Goal: Task Accomplishment & Management: Complete application form

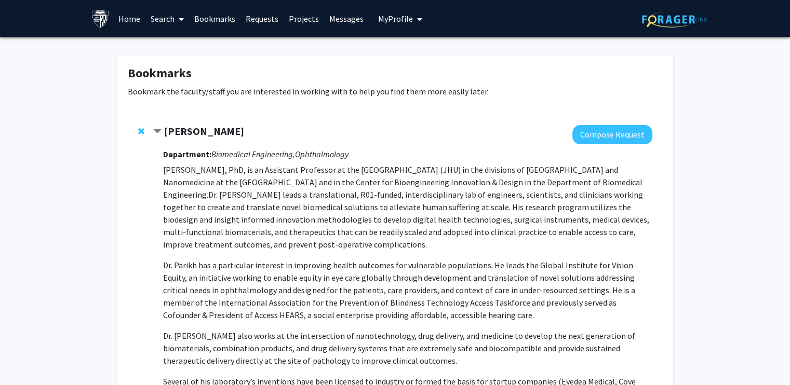
drag, startPoint x: 757, startPoint y: 145, endPoint x: 749, endPoint y: 145, distance: 8.3
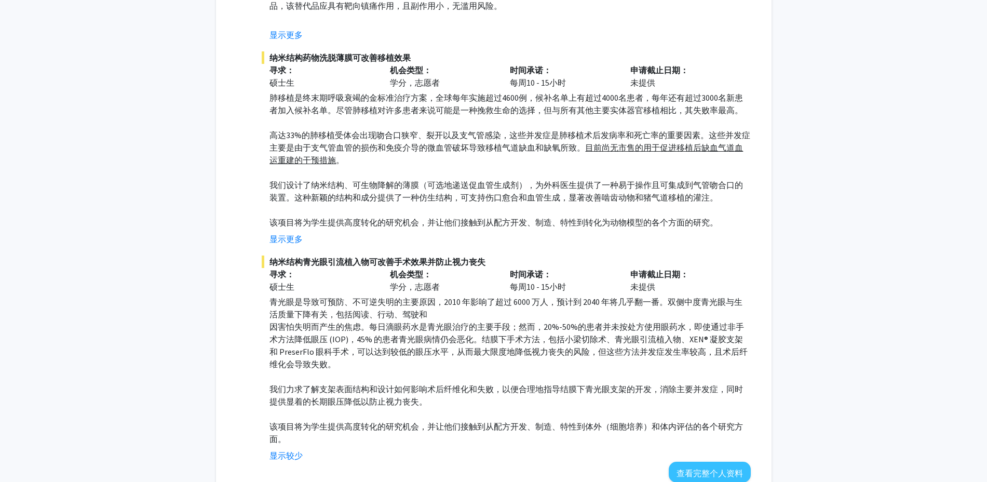
scroll to position [617, 0]
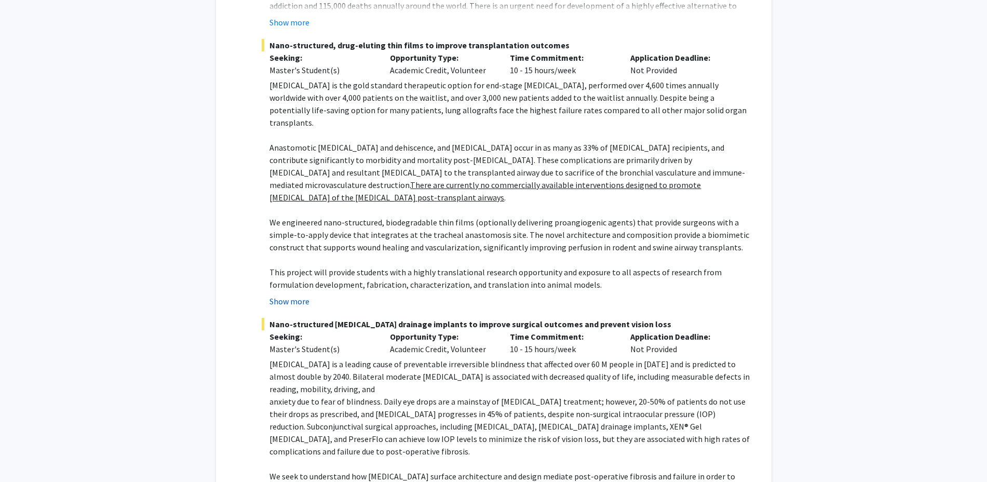
click at [285, 295] on button "Show more" at bounding box center [289, 301] width 40 height 12
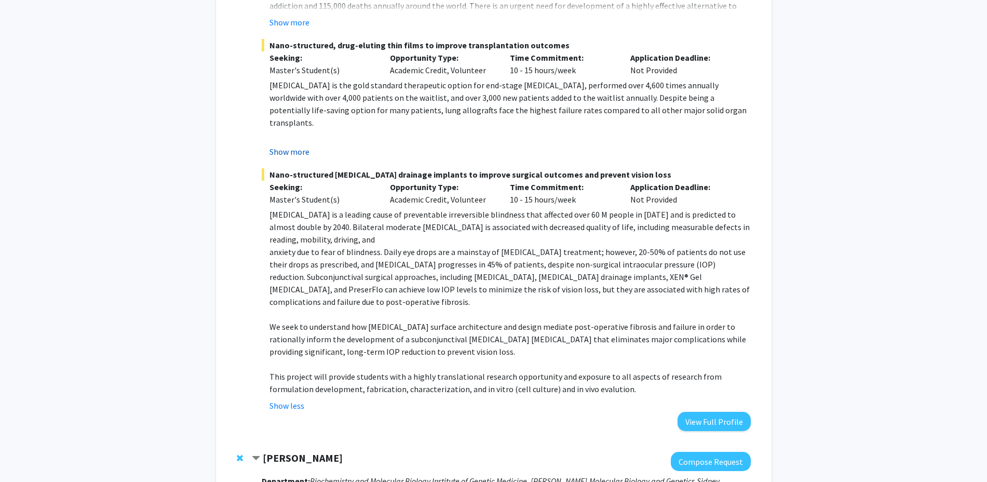
click at [295, 150] on button "Show more" at bounding box center [289, 151] width 40 height 12
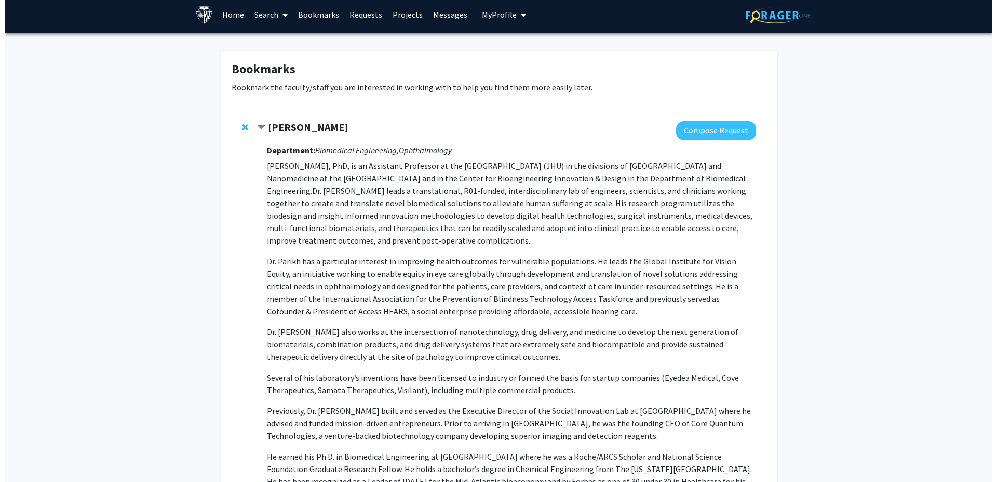
scroll to position [0, 0]
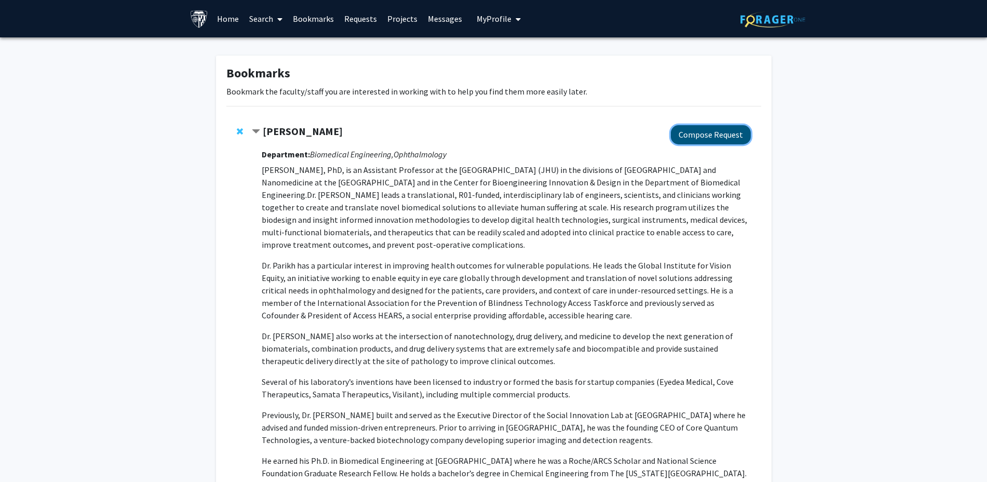
click at [693, 137] on button "Compose Request" at bounding box center [711, 134] width 80 height 19
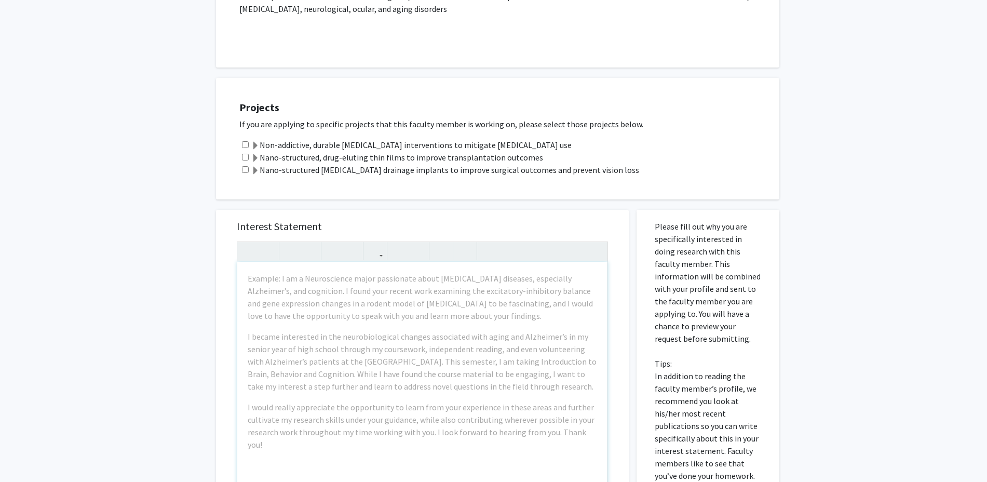
scroll to position [276, 0]
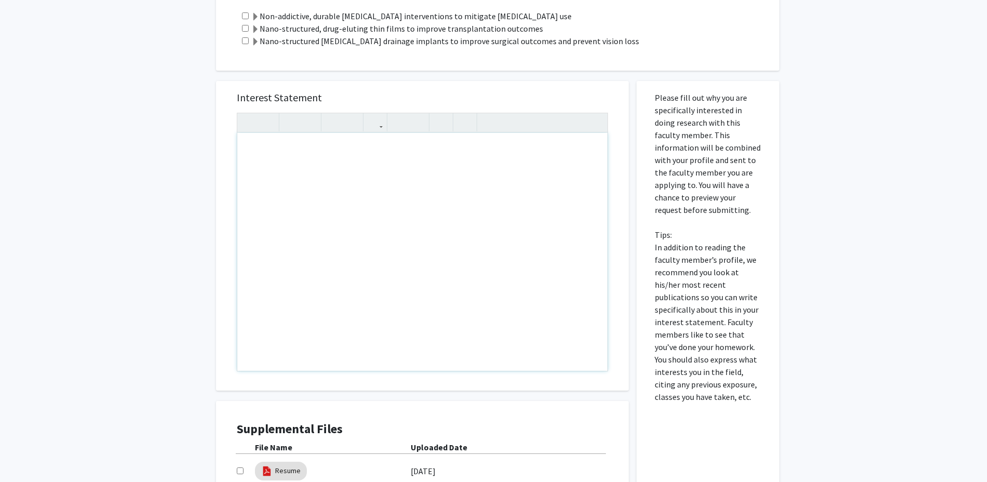
click at [327, 281] on div "Note to users with screen readers: Please press Alt+0 or Option+0 to deactivate…" at bounding box center [422, 252] width 370 height 238
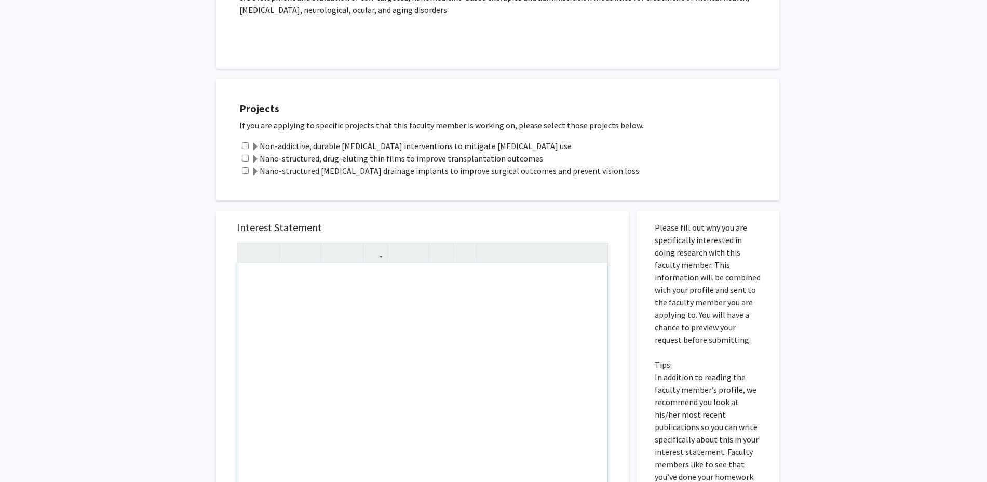
paste div "Note to users with screen readers: Please press Alt+0 or Option+0 to deactivate…"
type textarea "<l>Ipsu Do. Sitame,</c><ad><e>S do eiusmod te incidid ut labore etdolore ma ali…"
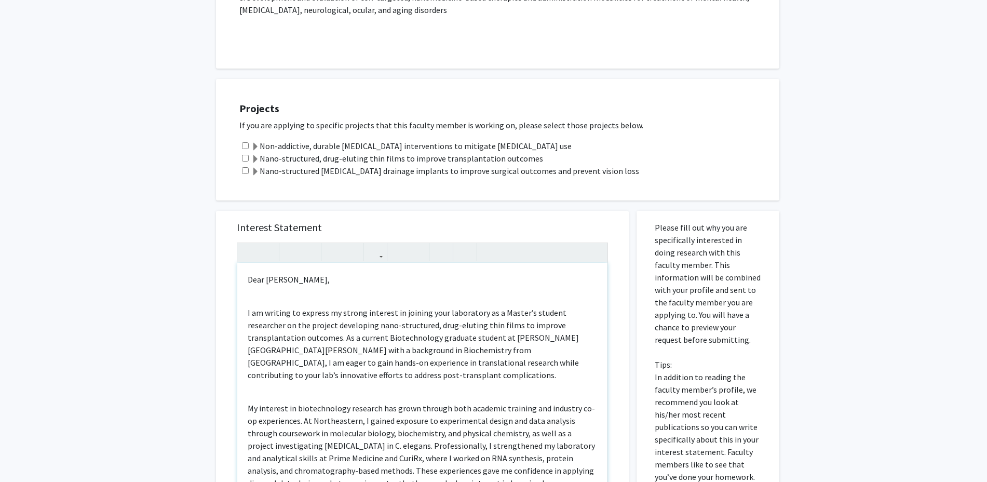
drag, startPoint x: 282, startPoint y: 301, endPoint x: 227, endPoint y: 263, distance: 66.8
click at [227, 263] on div "Interest Statement Dear [PERSON_NAME], I am writing to express my strong intere…" at bounding box center [422, 365] width 392 height 309
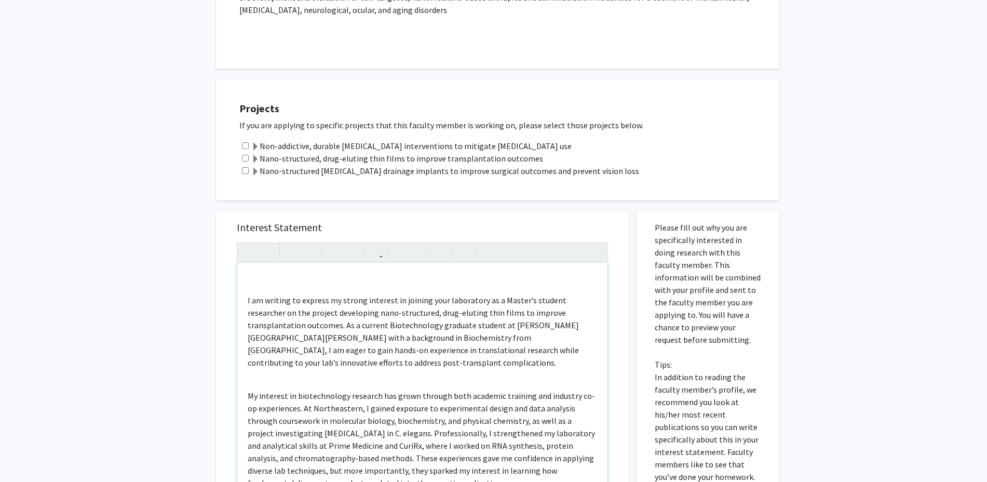
click at [245, 296] on div "I am writing to express my strong interest in joining your laboratory as a Mast…" at bounding box center [422, 382] width 370 height 238
type textarea "<l><ipsu dolor="sita-cons: 5adi;">E se doeiusm te incidid ut labore etdolore ma…"
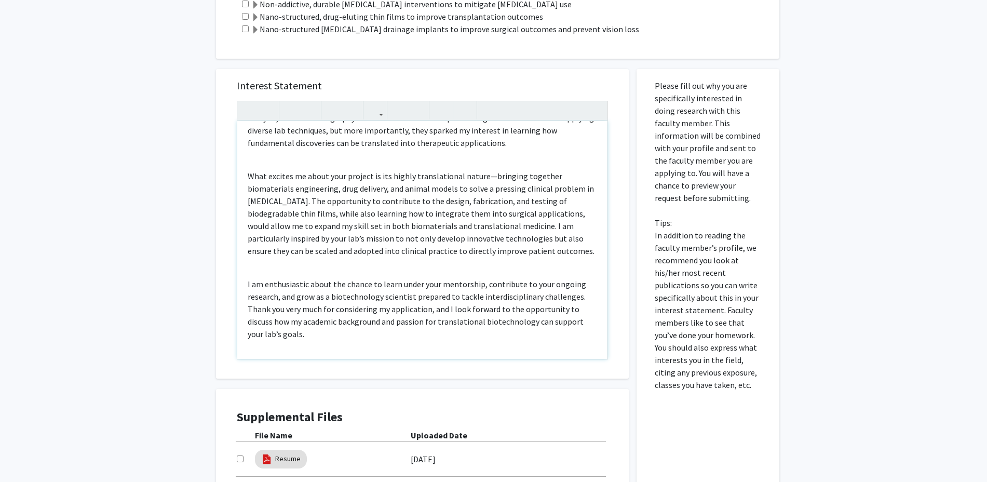
scroll to position [146, 0]
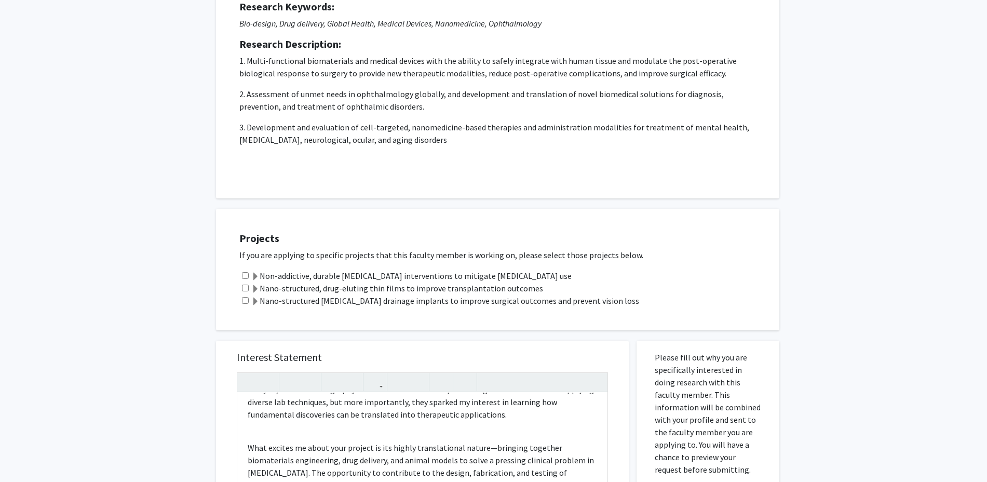
click at [252, 289] on span at bounding box center [255, 289] width 8 height 8
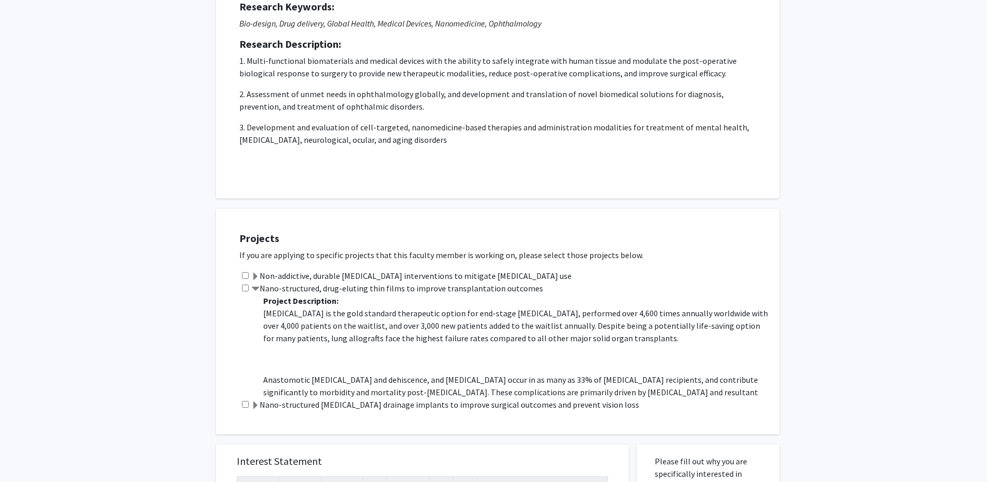
click at [243, 287] on input "checkbox" at bounding box center [245, 287] width 7 height 7
checkbox input "true"
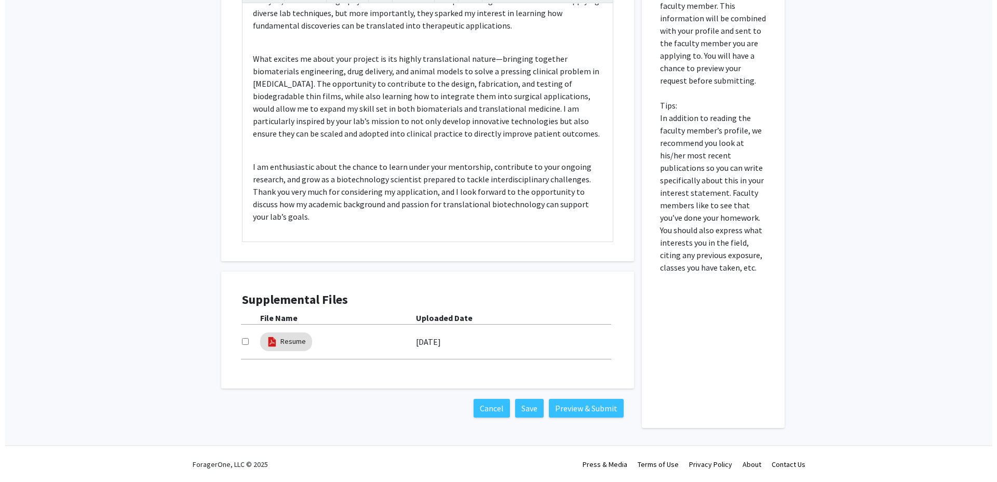
scroll to position [640, 0]
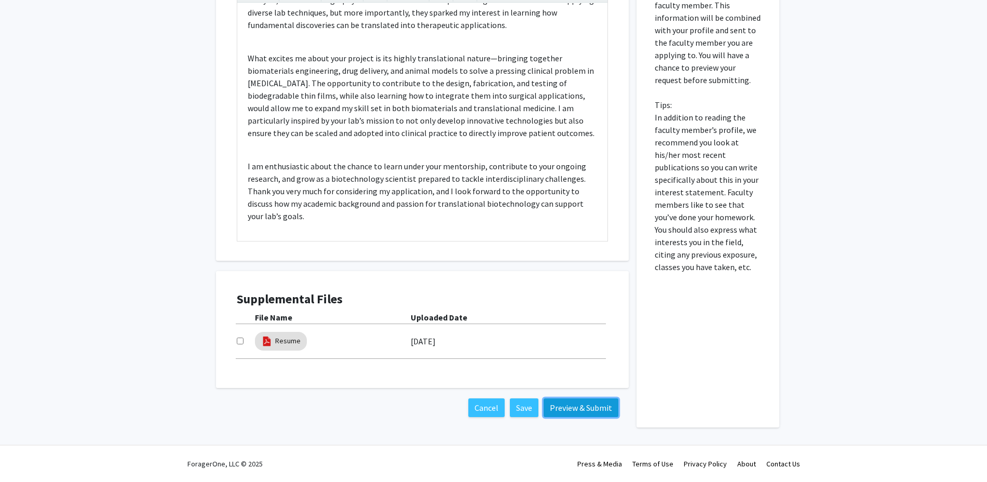
click at [578, 400] on button "Preview & Submit" at bounding box center [581, 407] width 75 height 19
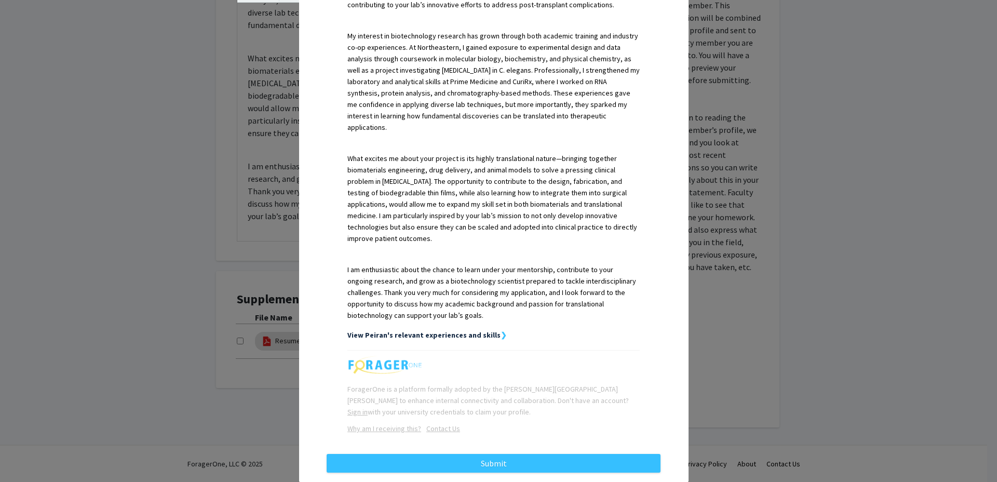
scroll to position [345, 0]
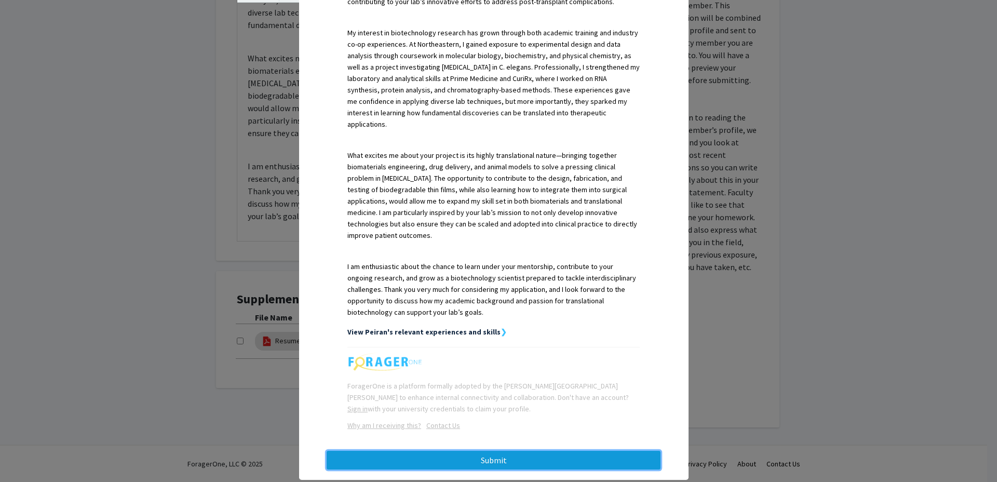
click at [589, 451] on button "Submit" at bounding box center [494, 460] width 334 height 19
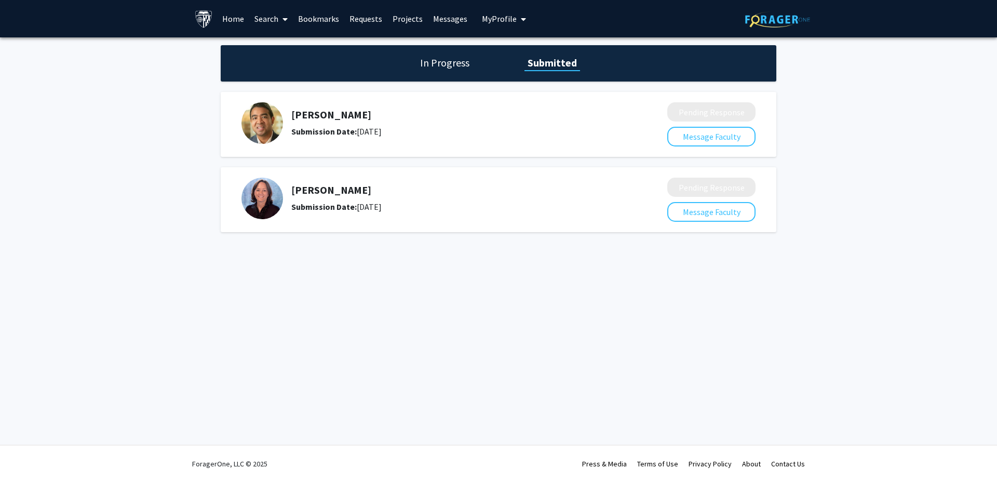
drag, startPoint x: 314, startPoint y: 19, endPoint x: 334, endPoint y: 36, distance: 26.1
click at [315, 19] on link "Bookmarks" at bounding box center [318, 19] width 51 height 36
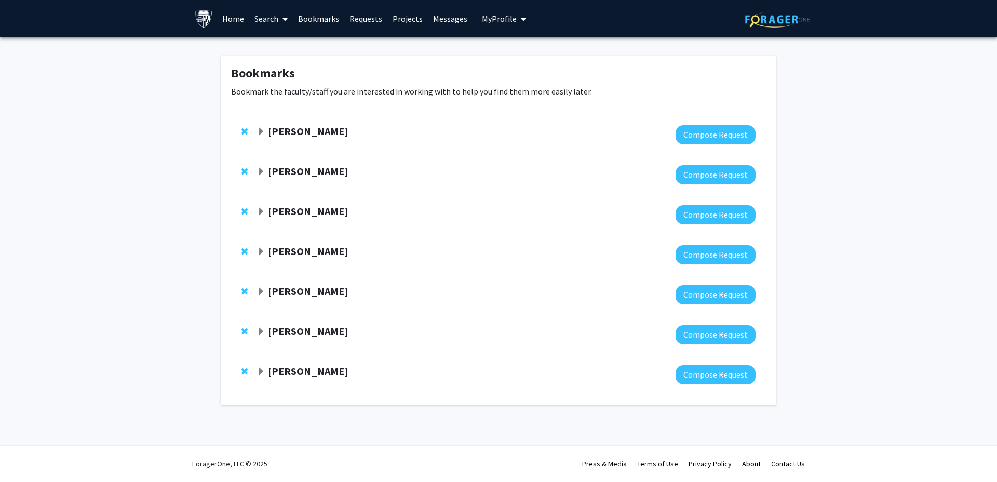
click at [311, 129] on strong "[PERSON_NAME]" at bounding box center [308, 131] width 80 height 13
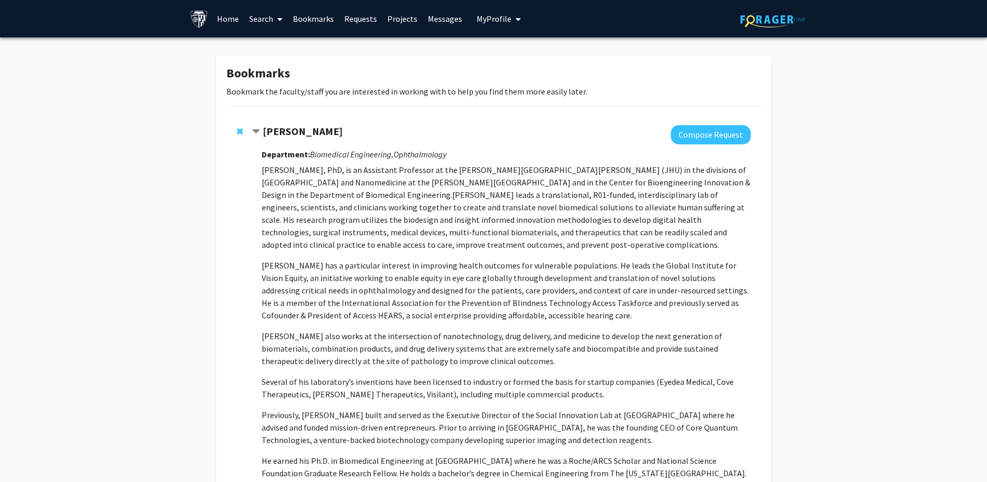
click at [316, 132] on strong "[PERSON_NAME]" at bounding box center [303, 131] width 80 height 13
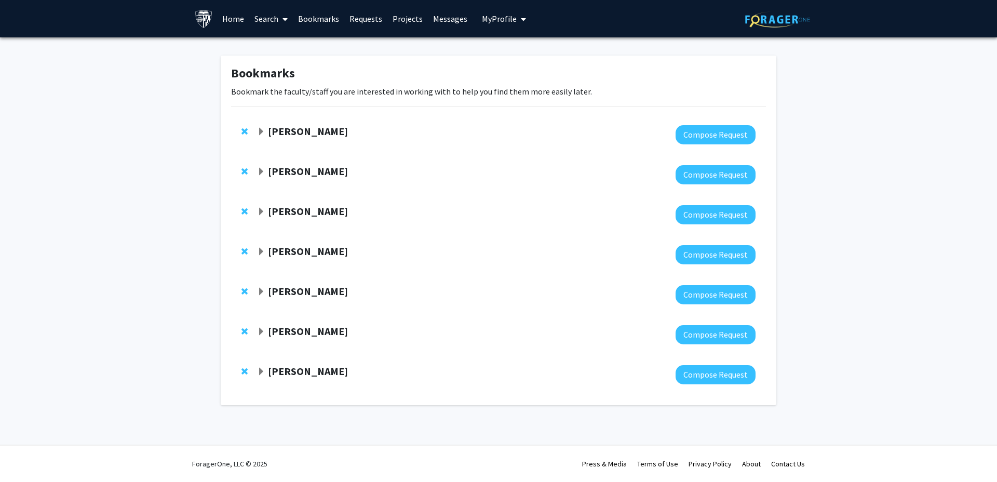
click at [343, 171] on strong "[PERSON_NAME]" at bounding box center [308, 171] width 80 height 13
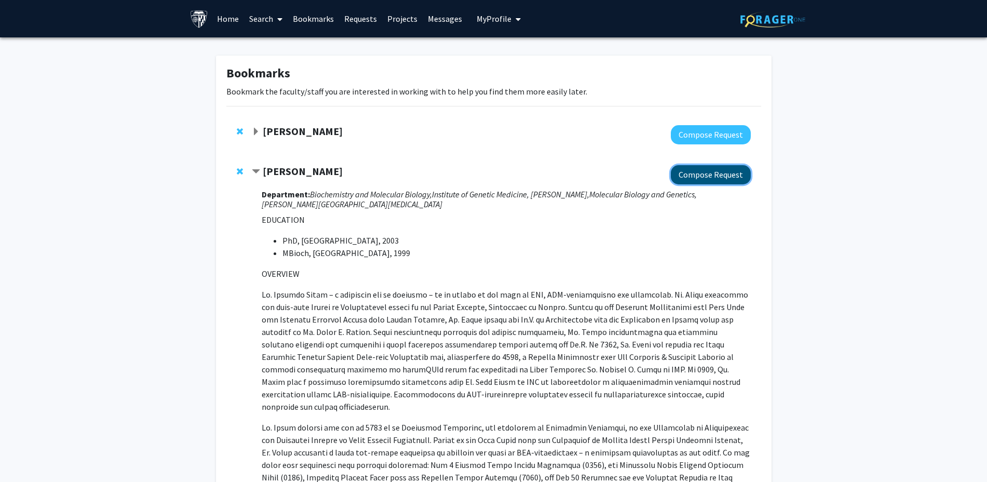
click at [694, 174] on button "Compose Request" at bounding box center [711, 174] width 80 height 19
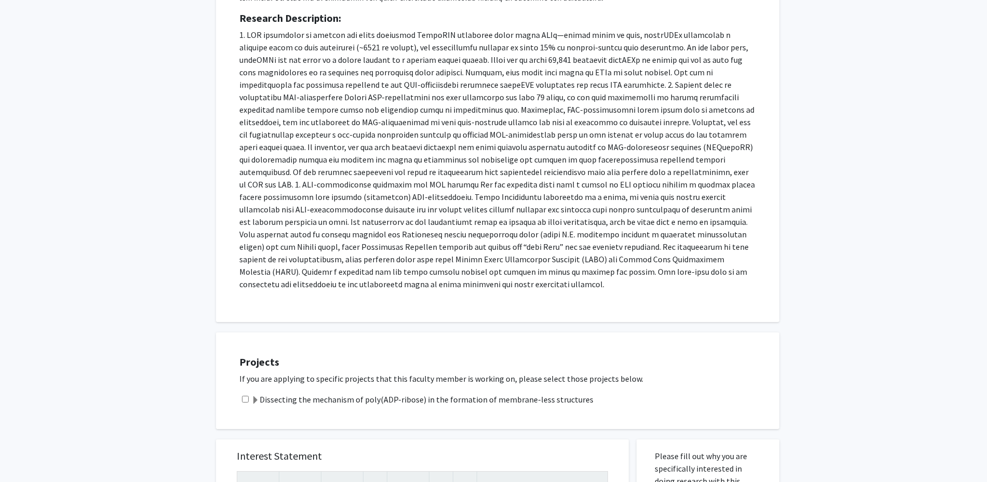
scroll to position [228, 0]
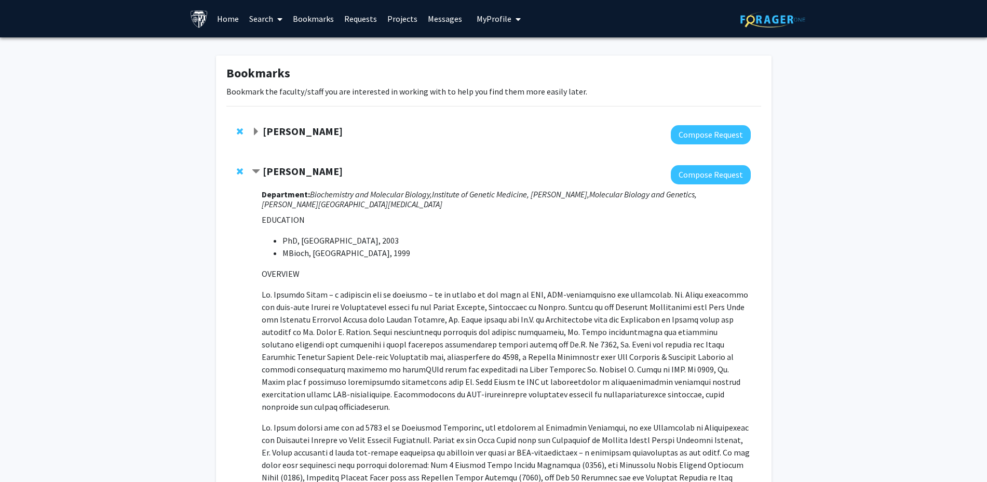
click at [305, 173] on strong "[PERSON_NAME]" at bounding box center [303, 171] width 80 height 13
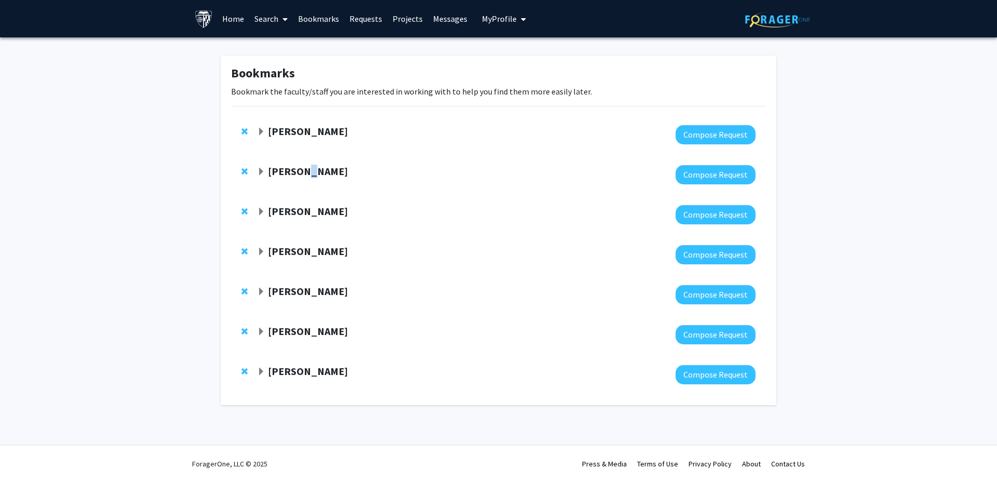
click at [305, 173] on strong "[PERSON_NAME]" at bounding box center [308, 171] width 80 height 13
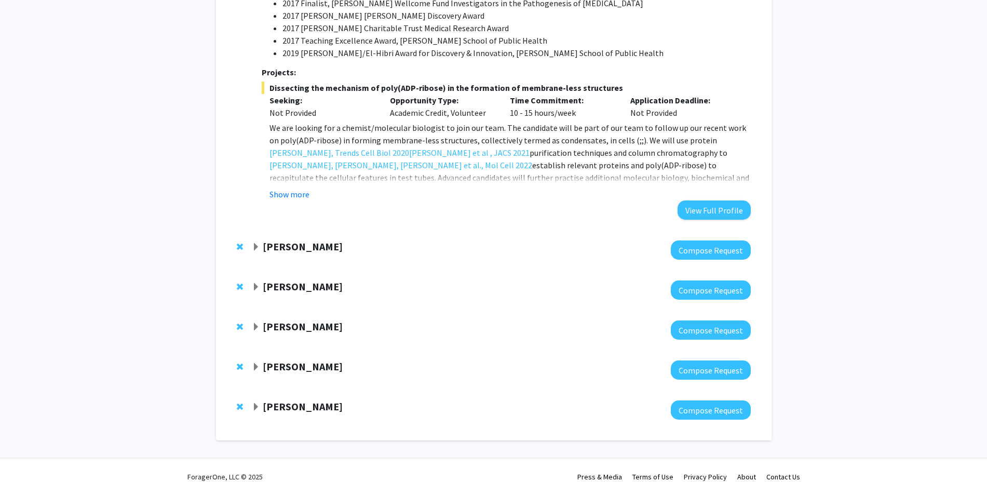
scroll to position [753, 0]
click at [303, 187] on button "Show more" at bounding box center [289, 193] width 40 height 12
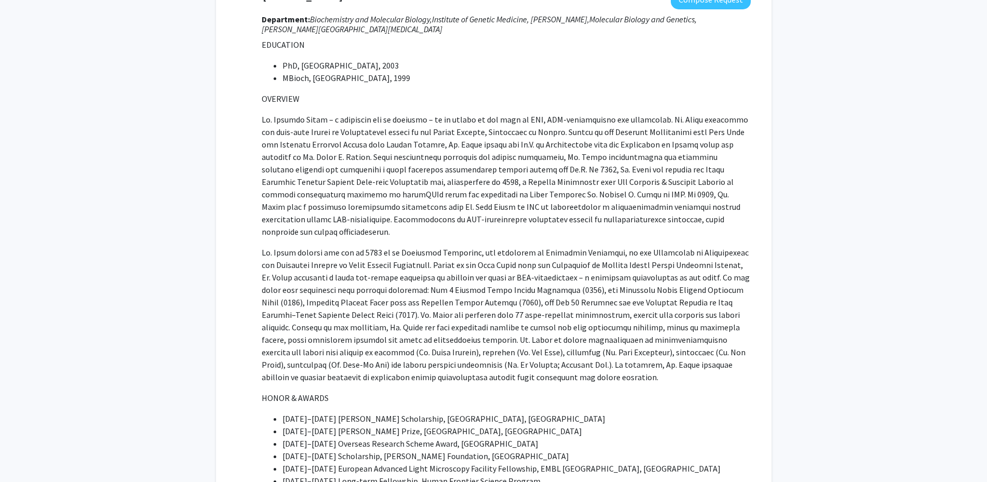
scroll to position [104, 0]
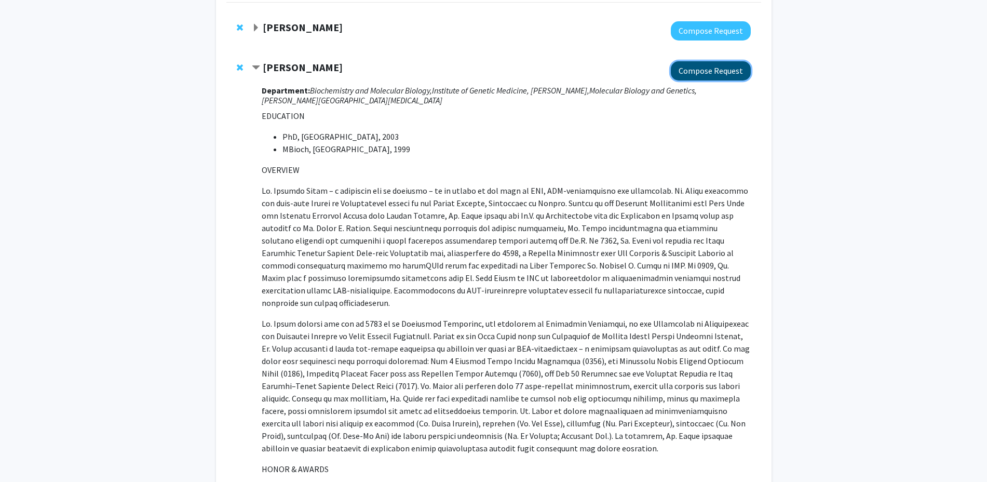
click at [711, 72] on button "Compose Request" at bounding box center [711, 70] width 80 height 19
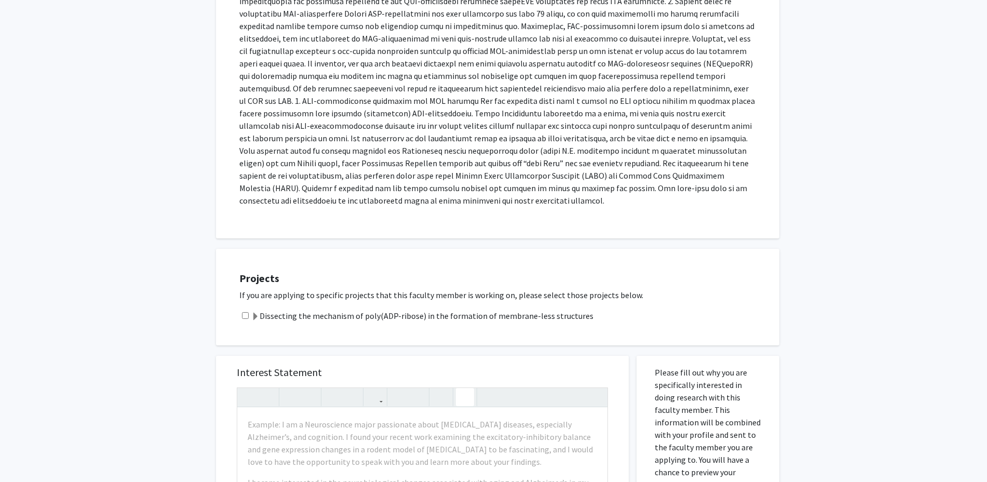
scroll to position [519, 0]
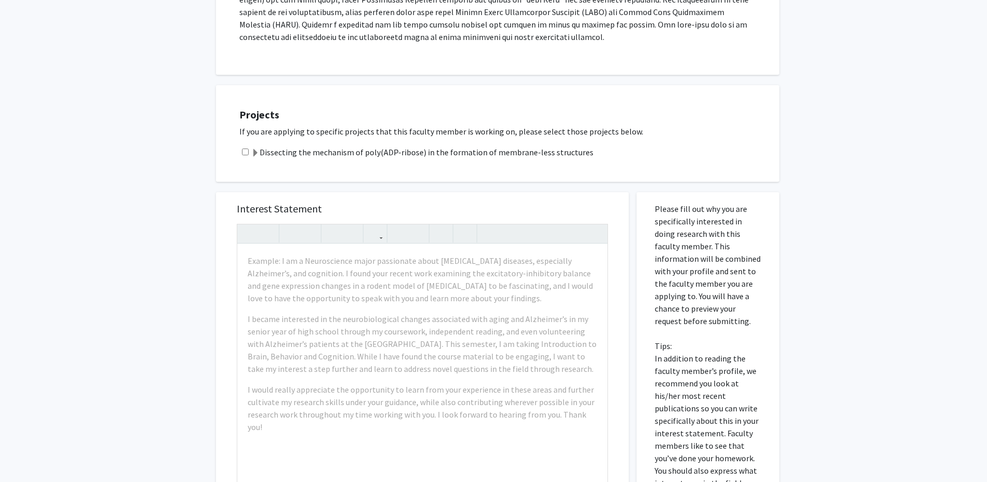
click at [338, 146] on label "Dissecting the mechanism of poly(ADP-ribose) in the formation of membrane-less …" at bounding box center [422, 152] width 342 height 12
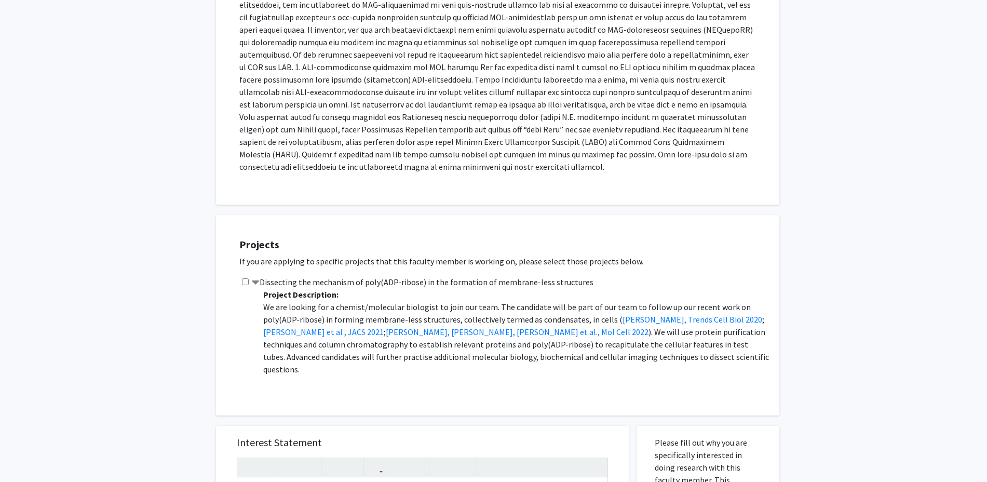
scroll to position [649, 0]
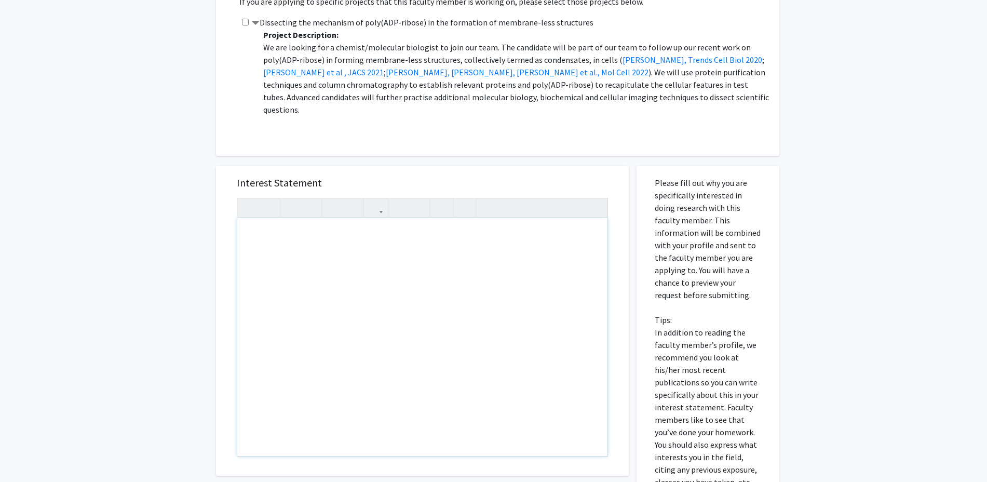
click at [328, 231] on div "Note to users with screen readers: Please press Alt+0 or Option+0 to deactivate…" at bounding box center [422, 337] width 370 height 238
paste div "Note to users with screen readers: Please press Alt+0 or Option+0 to deactivate…"
type textarea "<l>I do sitamet co adipisc el seddoe temporin ut laboree dolo magnaaliqu en adm…"
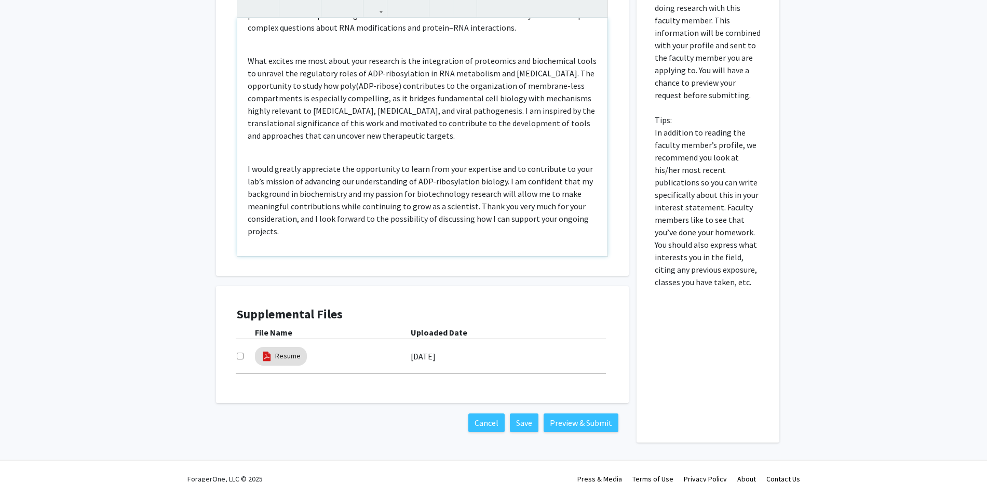
scroll to position [851, 0]
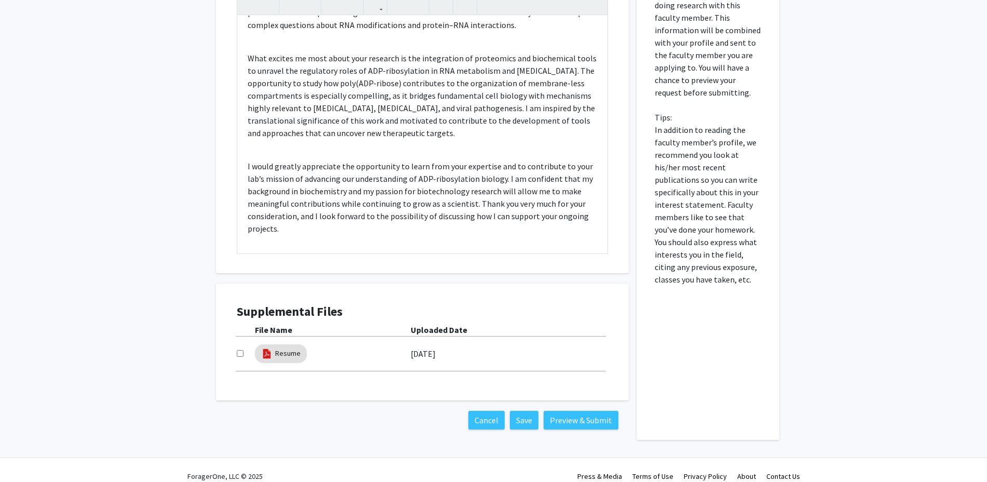
click at [242, 350] on input "checkbox" at bounding box center [240, 353] width 7 height 7
checkbox input "true"
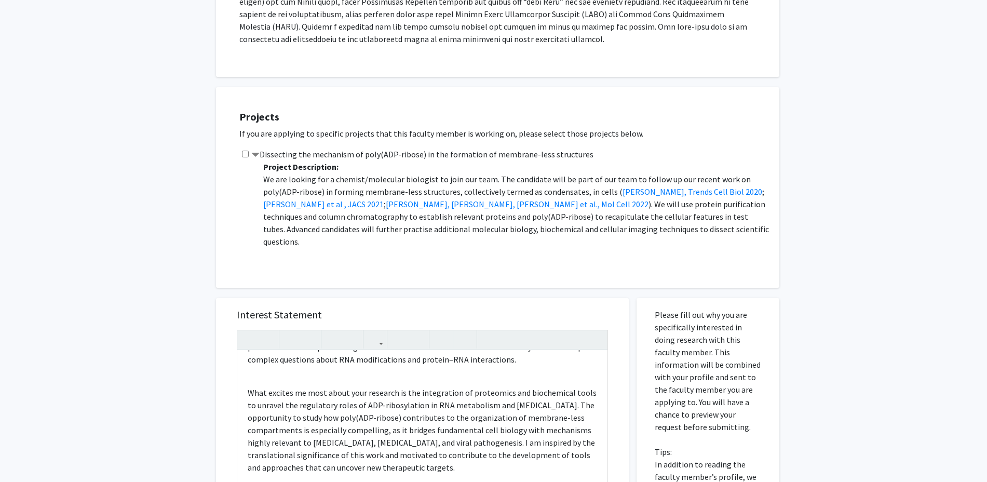
scroll to position [519, 0]
click at [241, 146] on div "Dissecting the mechanism of poly(ADP-ribose) in the formation of membrane-less …" at bounding box center [504, 204] width 530 height 116
click at [242, 148] on input "checkbox" at bounding box center [245, 151] width 7 height 7
checkbox input "true"
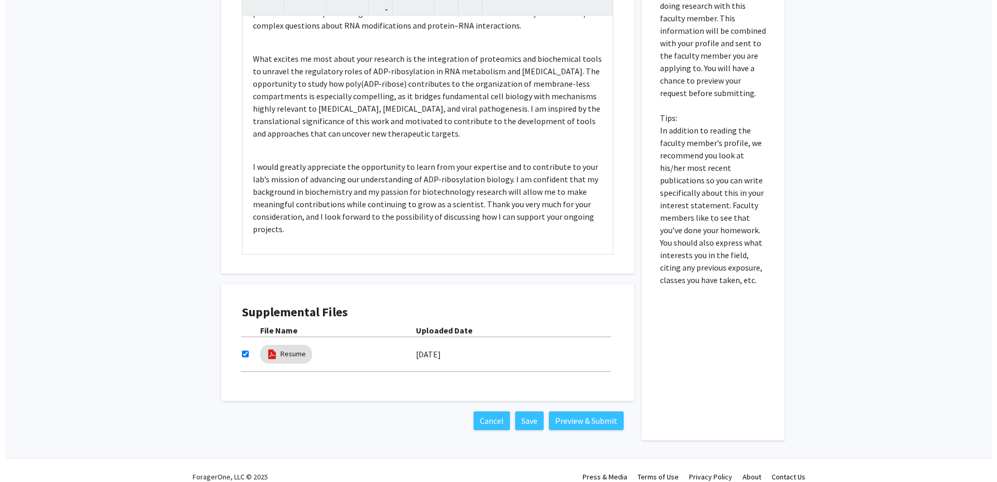
scroll to position [851, 0]
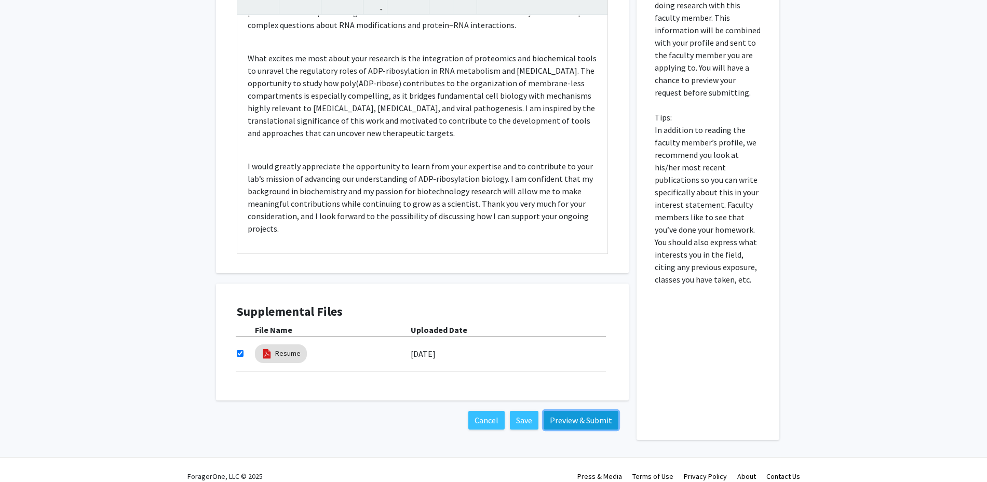
click at [597, 411] on button "Preview & Submit" at bounding box center [581, 420] width 75 height 19
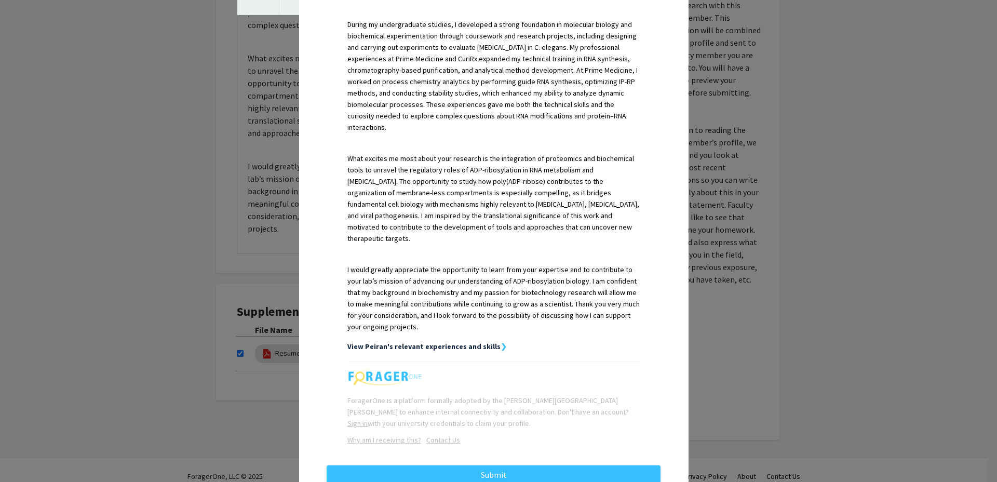
scroll to position [357, 0]
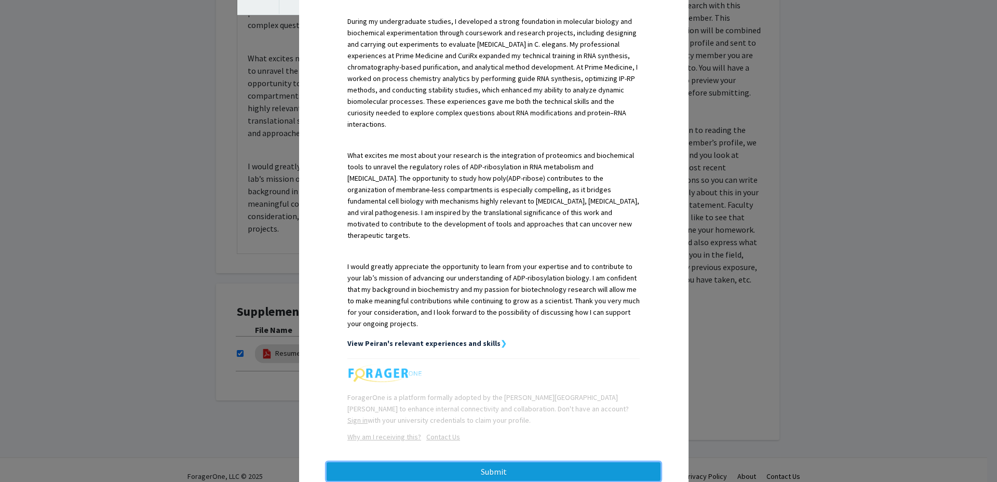
click at [540, 462] on button "Submit" at bounding box center [494, 471] width 334 height 19
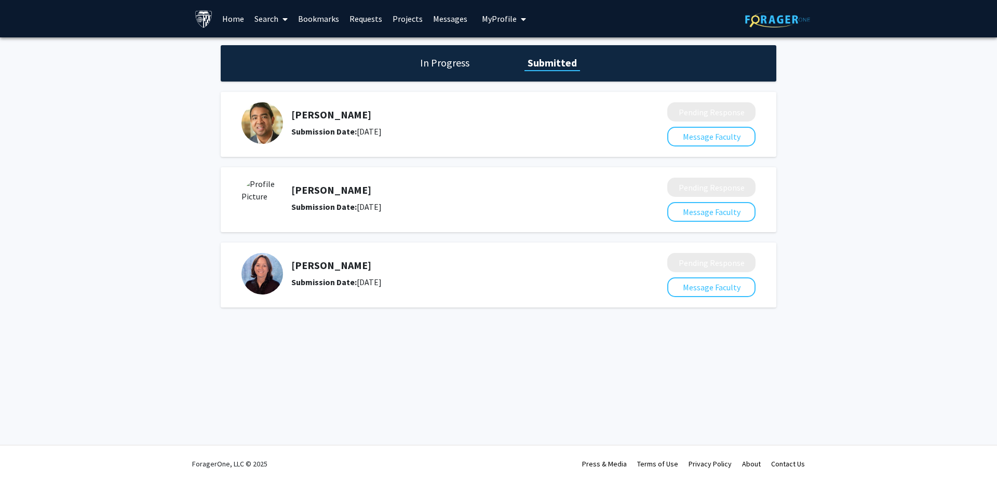
click at [303, 19] on link "Bookmarks" at bounding box center [318, 19] width 51 height 36
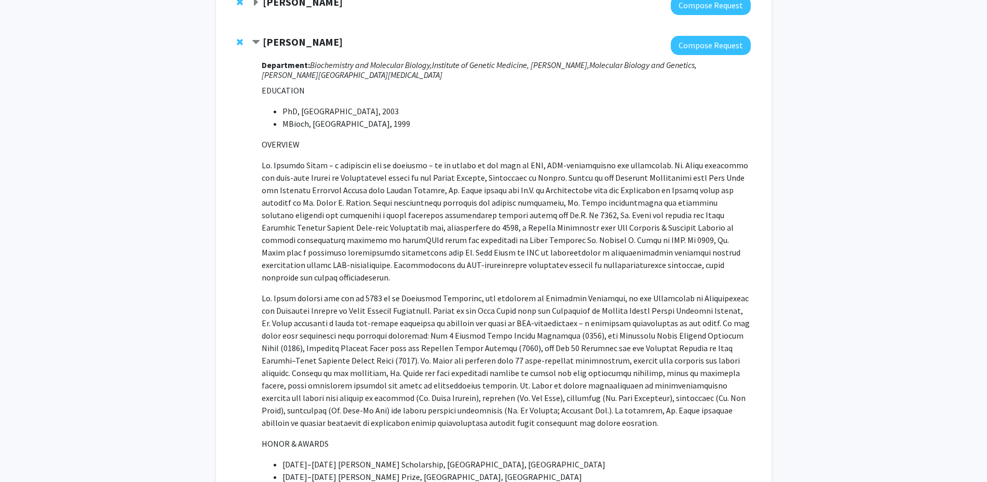
scroll to position [130, 0]
click at [255, 45] on span "Contract Anthony K. L. Leung Bookmark" at bounding box center [256, 42] width 8 height 8
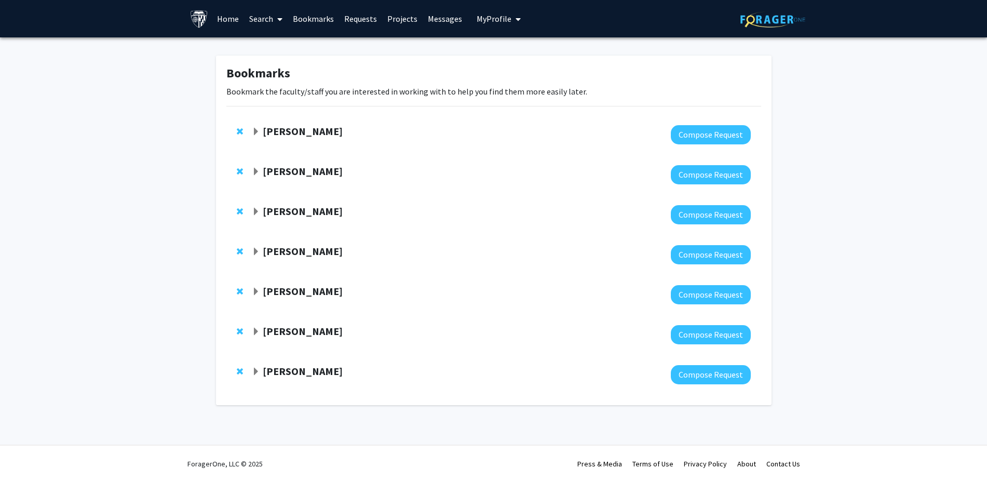
scroll to position [0, 0]
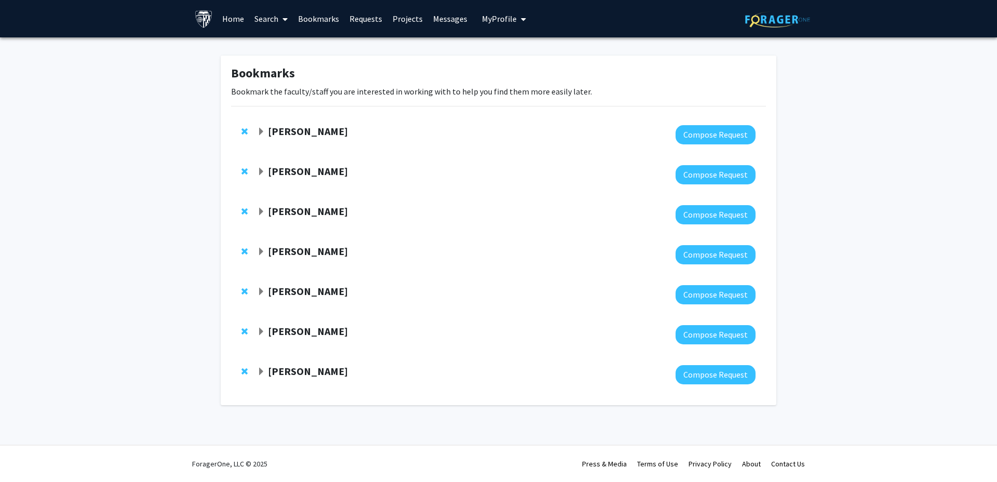
click at [262, 208] on span "Expand Alexander Baras Bookmark" at bounding box center [261, 212] width 8 height 8
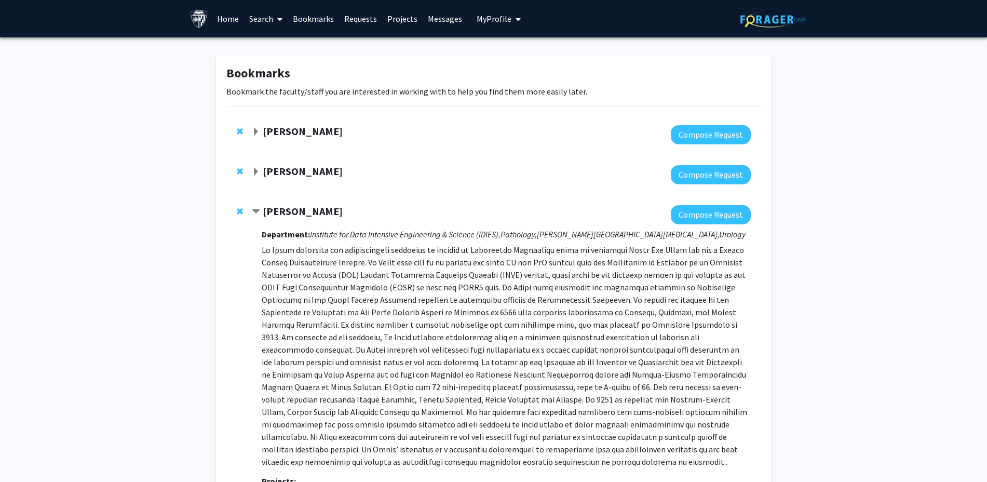
click at [258, 208] on span "Contract Alexander Baras Bookmark" at bounding box center [256, 212] width 8 height 8
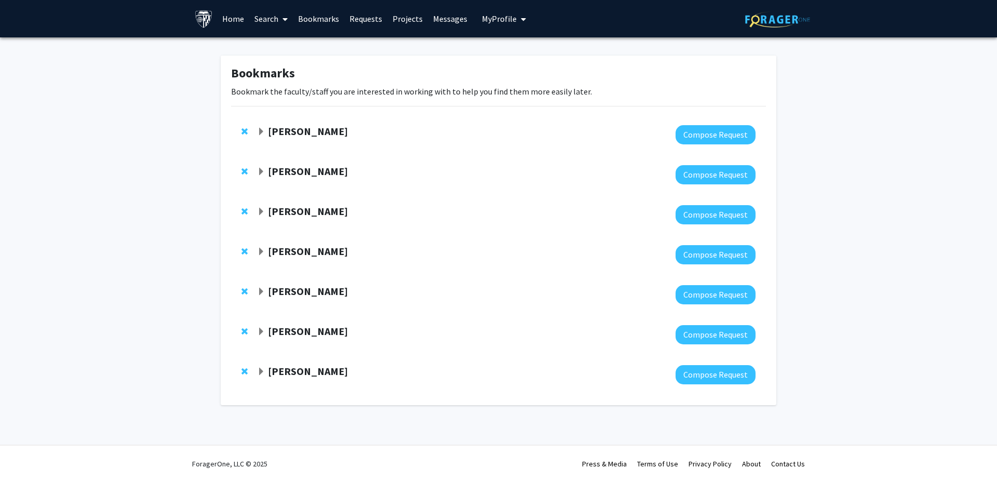
click at [265, 249] on div "[PERSON_NAME]" at bounding box center [369, 251] width 224 height 13
click at [262, 251] on span "Expand Takanari Inoue Bookmark" at bounding box center [261, 252] width 8 height 8
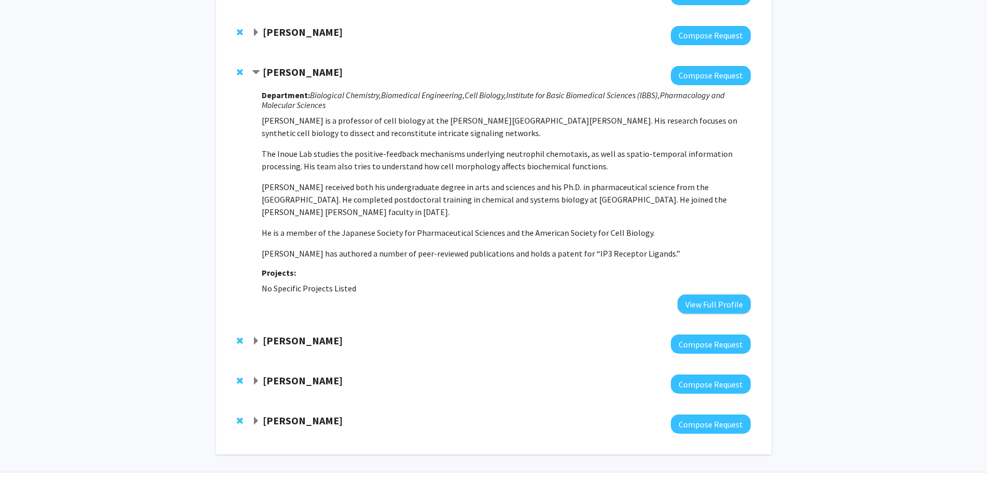
scroll to position [194, 0]
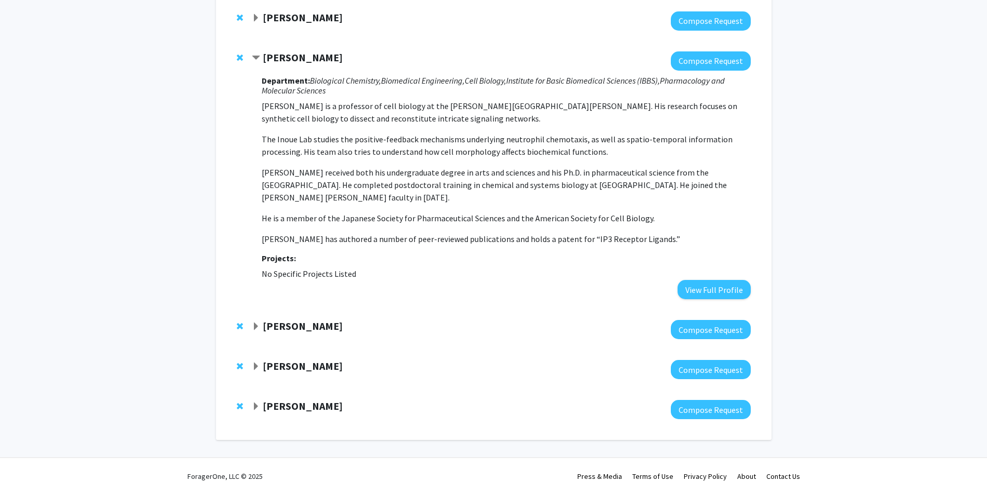
click at [251, 57] on div "[PERSON_NAME] Compose Request Department: Biological Chemistry, Biomedical Engi…" at bounding box center [493, 175] width 535 height 269
drag, startPoint x: 259, startPoint y: 59, endPoint x: 270, endPoint y: 78, distance: 21.6
click at [259, 59] on span "Contract Takanari Inoue Bookmark" at bounding box center [256, 58] width 8 height 8
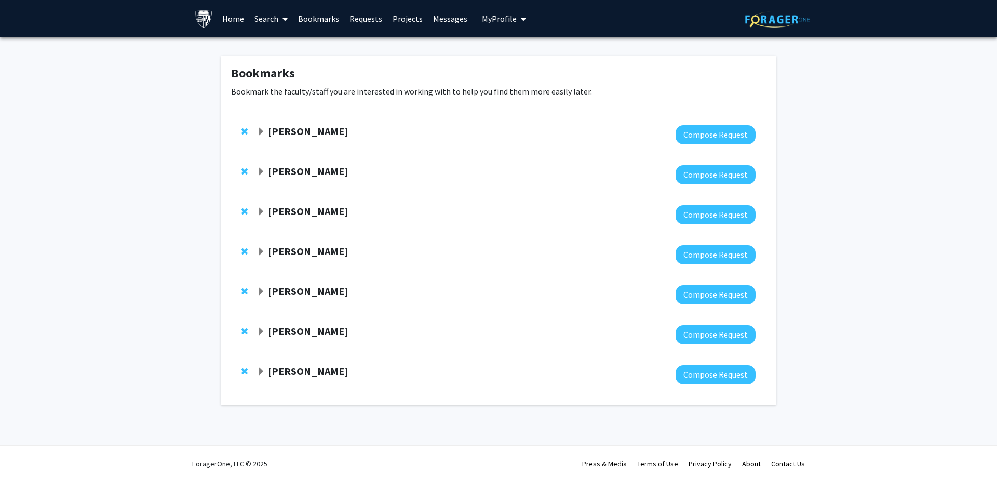
click at [258, 372] on span "Expand Sixuan Li Bookmark" at bounding box center [261, 372] width 8 height 8
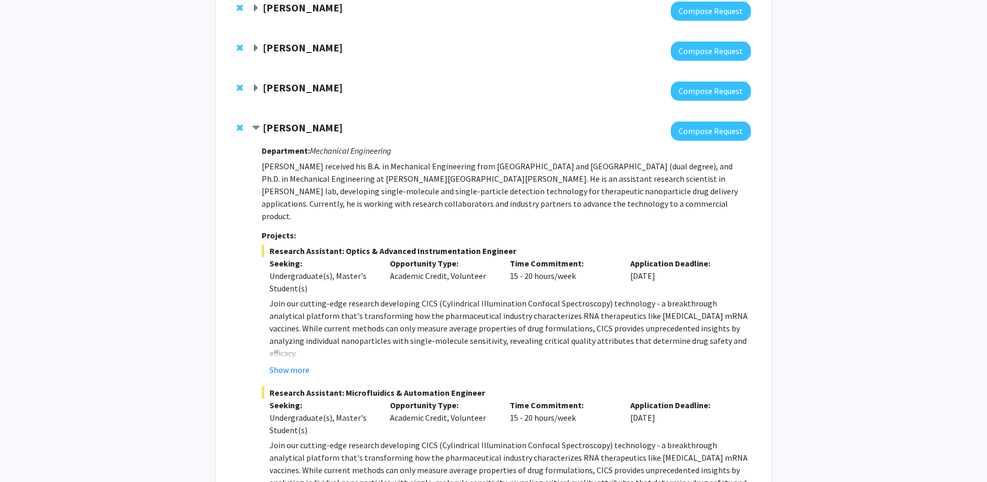
scroll to position [503, 0]
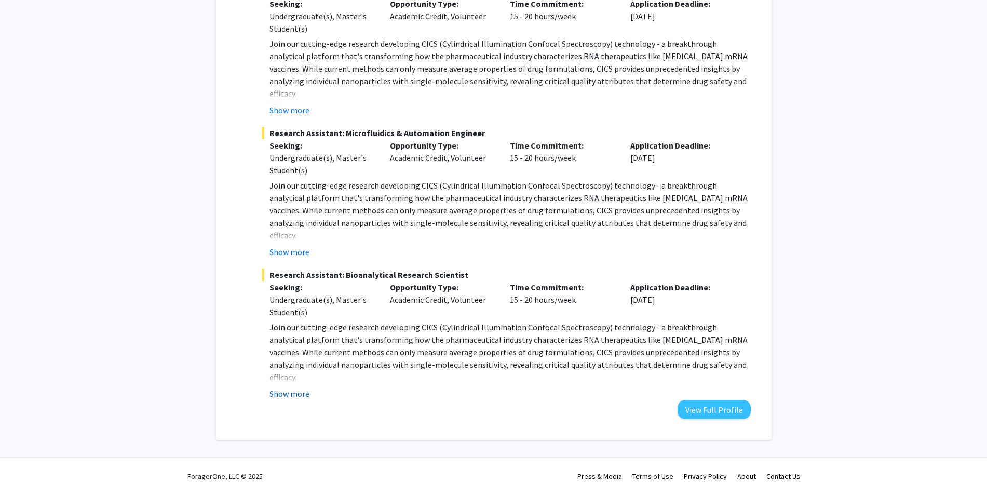
click at [290, 387] on button "Show more" at bounding box center [289, 393] width 40 height 12
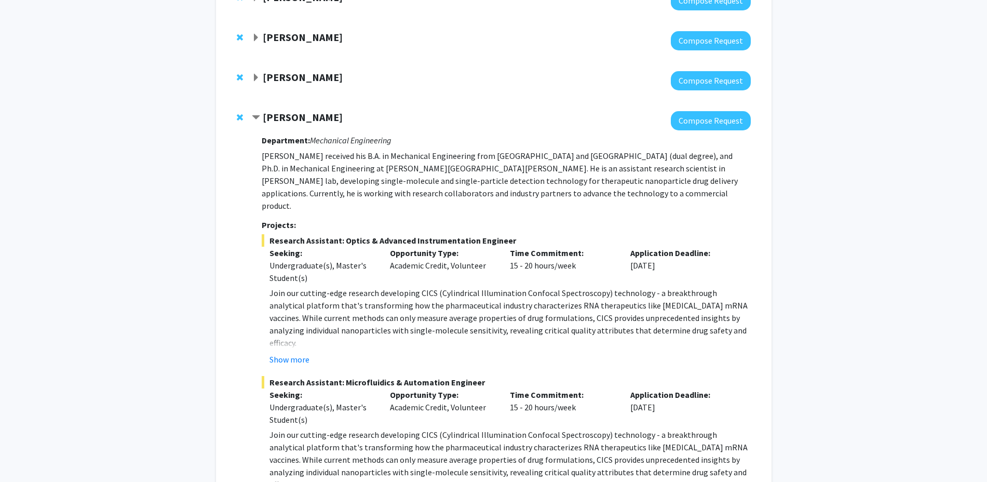
scroll to position [243, 0]
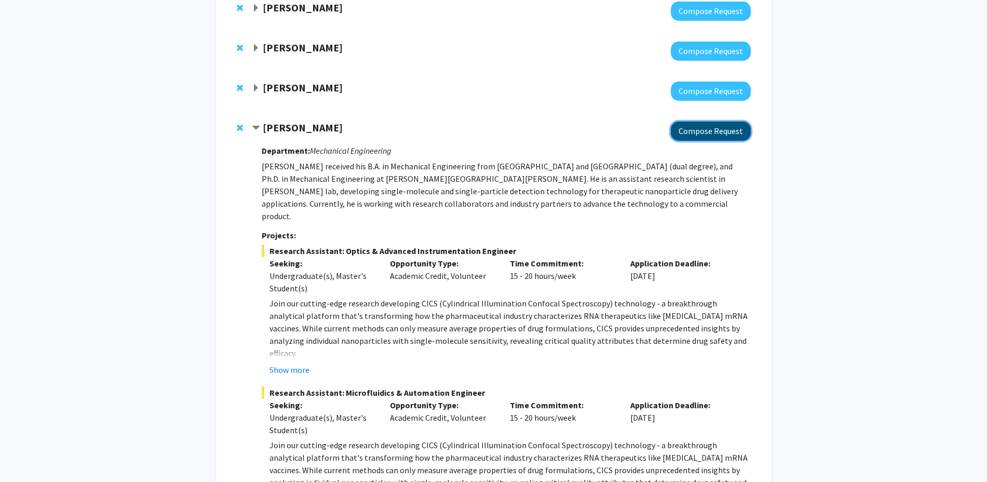
click at [700, 132] on button "Compose Request" at bounding box center [711, 130] width 80 height 19
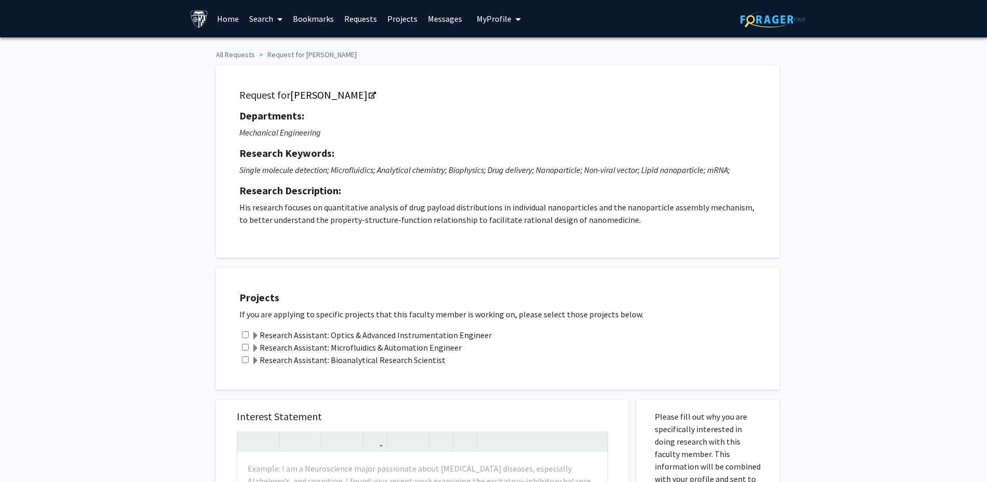
drag, startPoint x: 362, startPoint y: 266, endPoint x: 371, endPoint y: 261, distance: 10.2
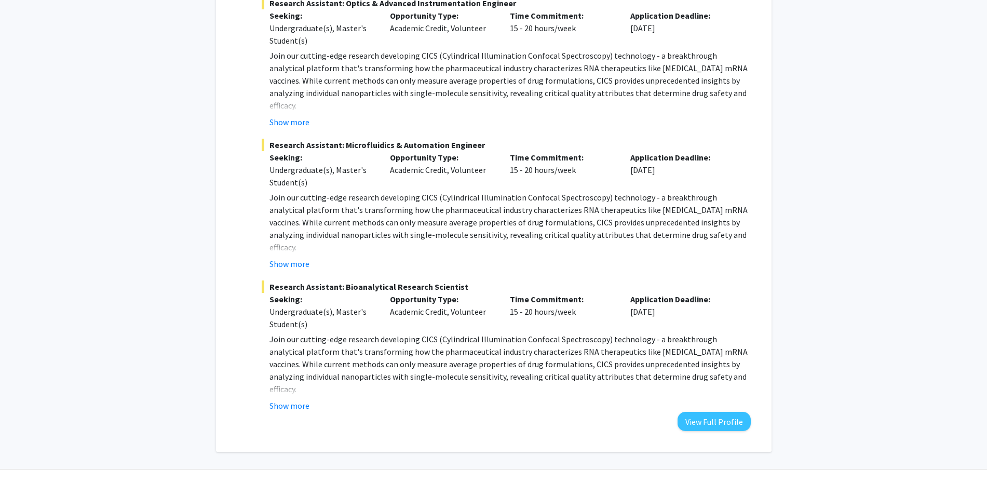
scroll to position [243, 0]
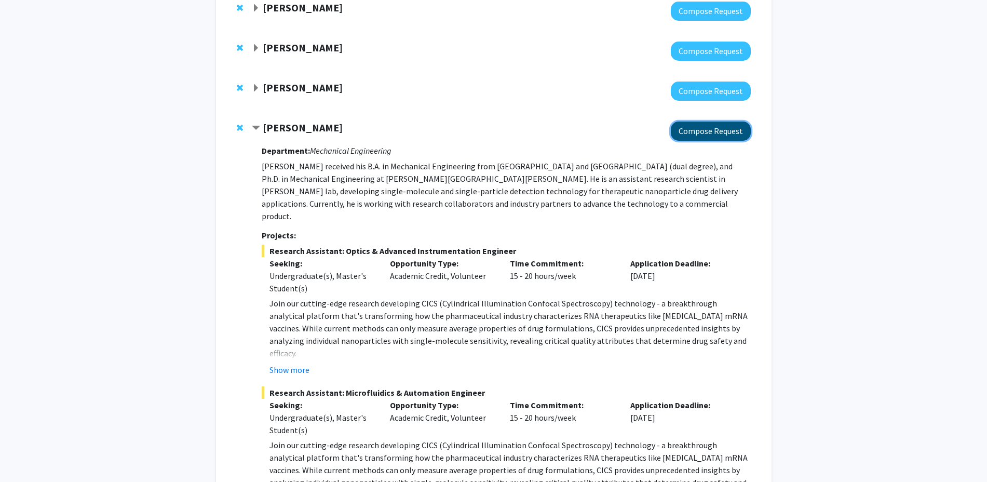
click at [711, 130] on button "Compose Request" at bounding box center [711, 130] width 80 height 19
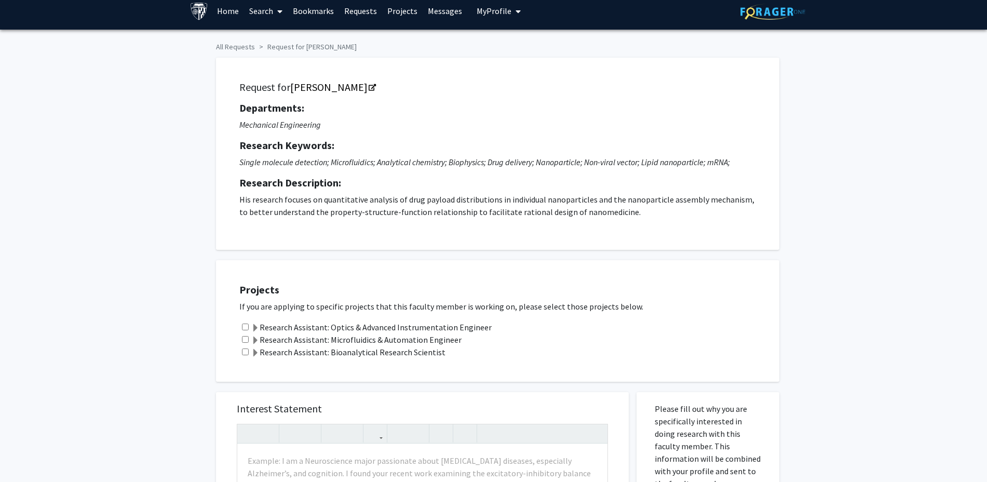
scroll to position [260, 0]
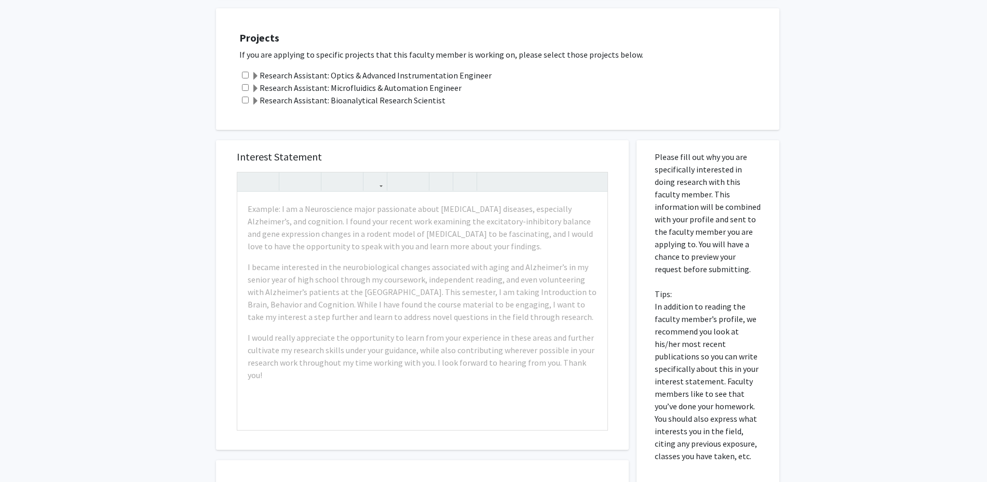
click at [353, 103] on label "Research Assistant: Bioanalytical Research Scientist" at bounding box center [348, 100] width 194 height 12
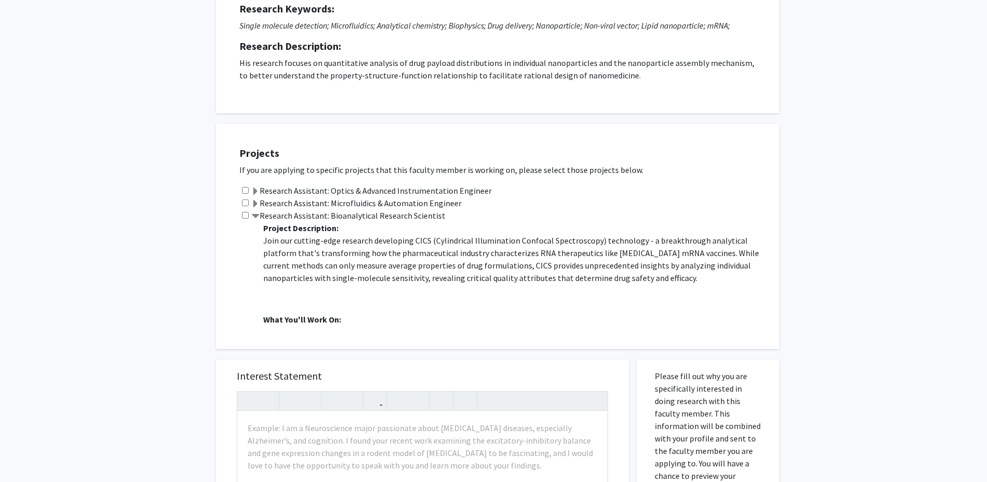
scroll to position [0, 0]
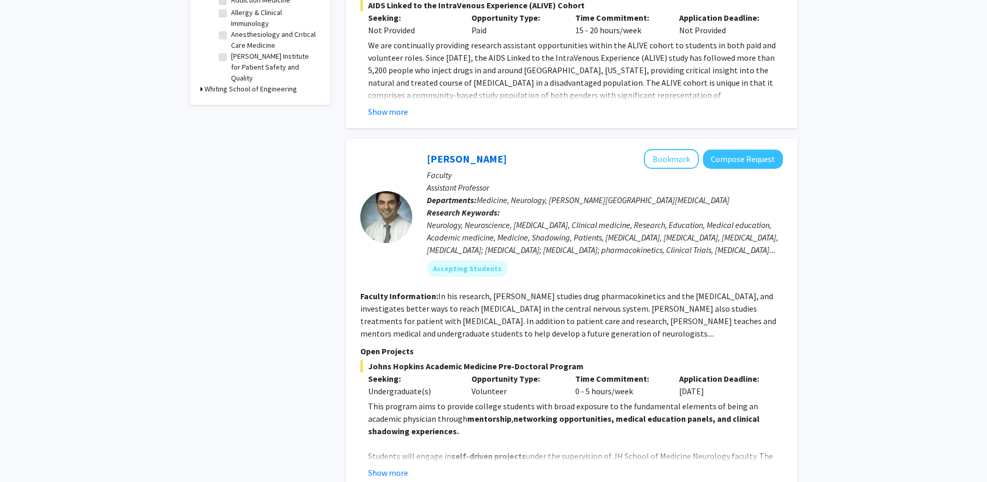
scroll to position [260, 0]
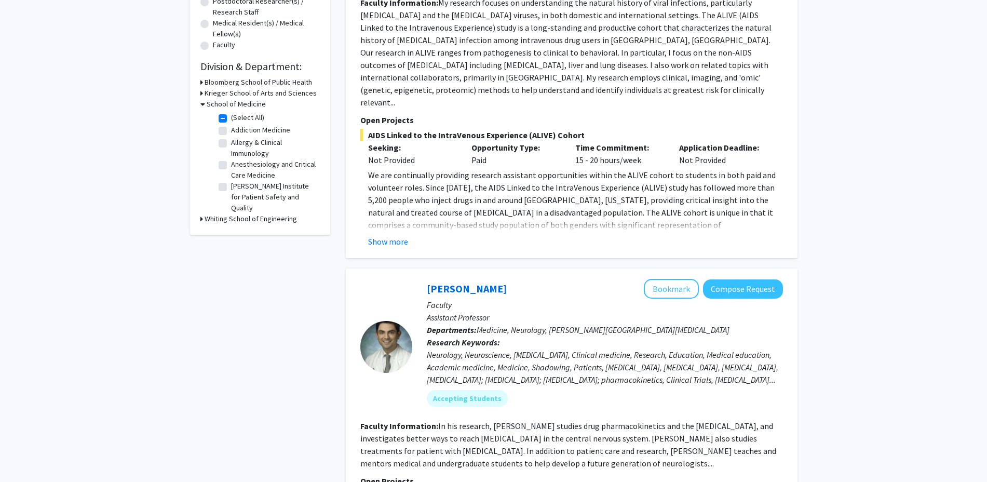
click at [231, 118] on label "(Select All)" at bounding box center [247, 117] width 33 height 11
click at [231, 118] on input "(Select All)" at bounding box center [234, 115] width 7 height 7
checkbox input "false"
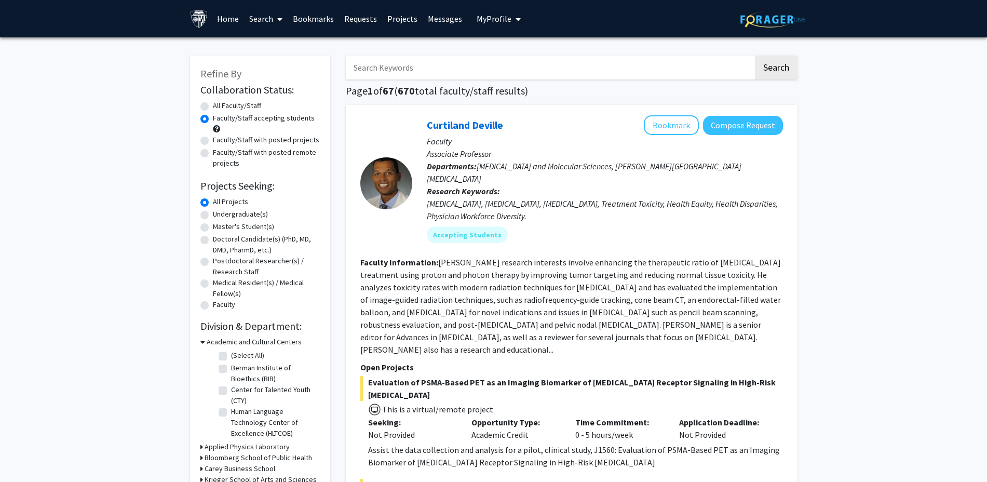
click at [445, 64] on input "Search Keywords" at bounding box center [550, 68] width 408 height 24
type input "sixuan li"
click at [755, 56] on button "Search" at bounding box center [776, 68] width 43 height 24
radio input "true"
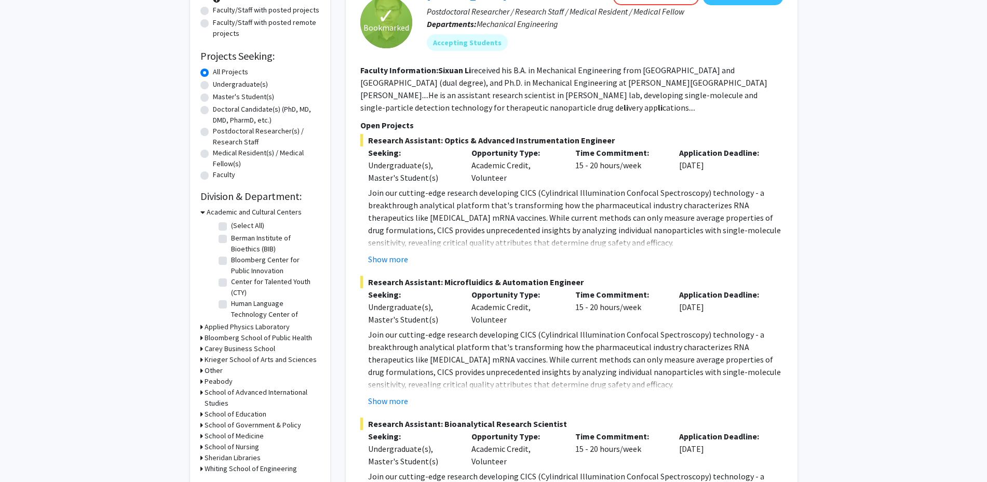
scroll to position [260, 0]
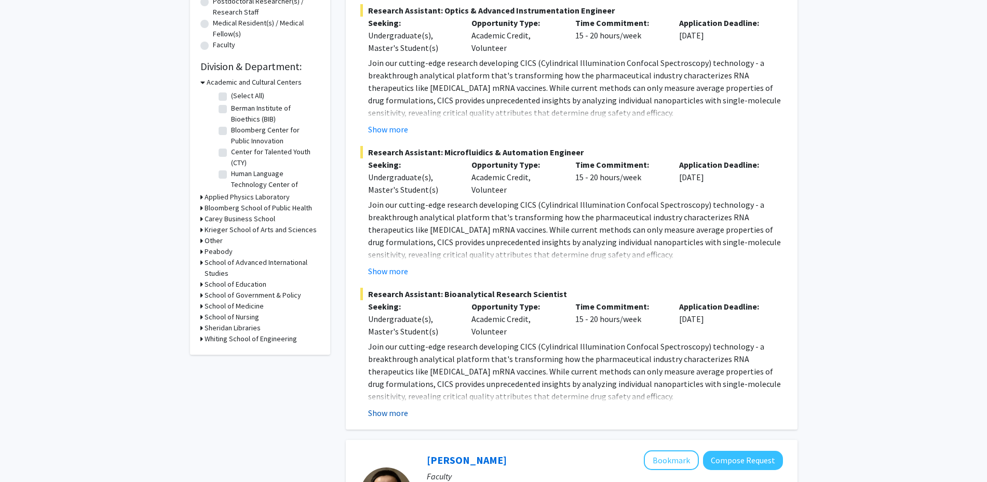
click at [395, 416] on button "Show more" at bounding box center [388, 413] width 40 height 12
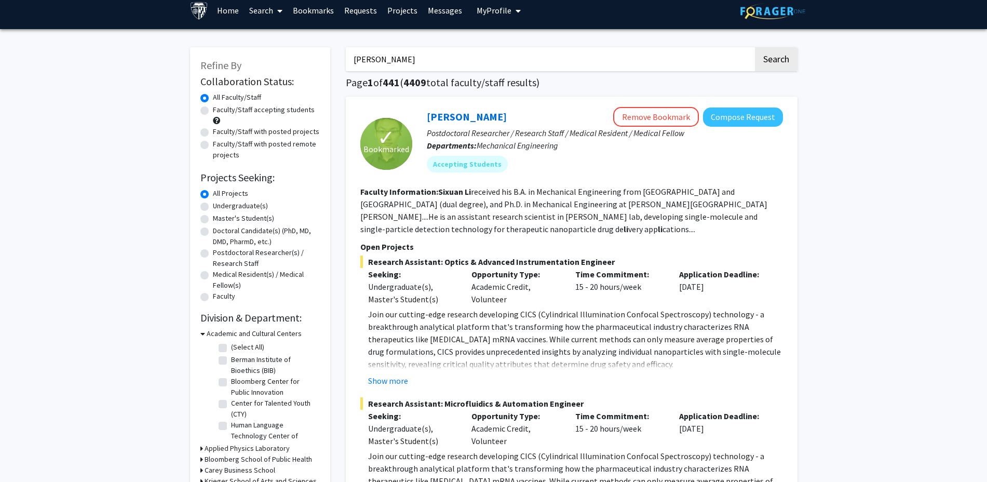
scroll to position [1, 0]
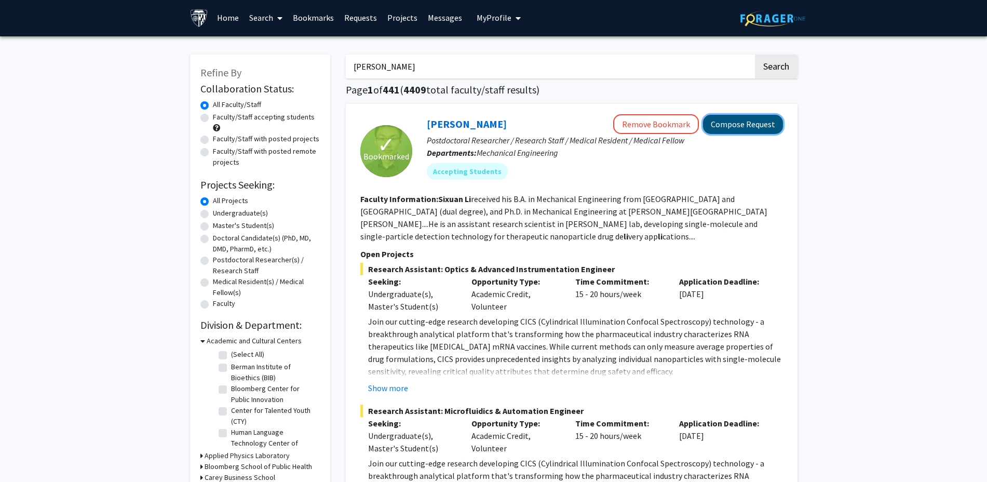
click at [756, 129] on button "Compose Request" at bounding box center [743, 124] width 80 height 19
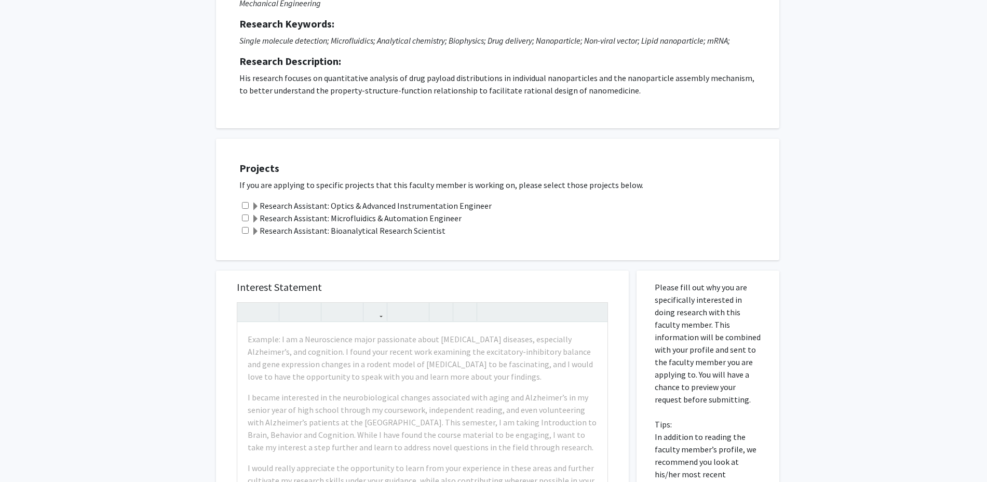
scroll to position [130, 0]
click at [343, 230] on label "Research Assistant: Bioanalytical Research Scientist" at bounding box center [348, 230] width 194 height 12
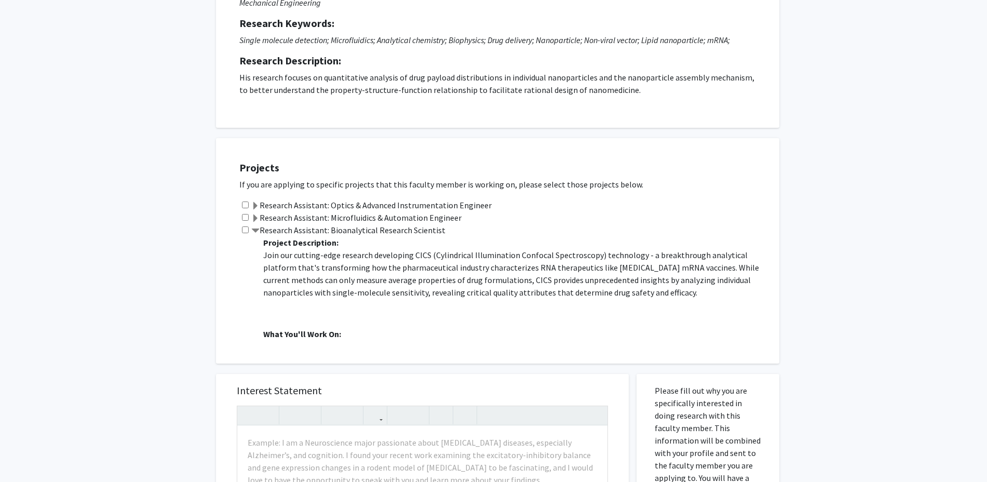
click at [247, 234] on div "Research Assistant: Bioanalytical Research Scientist Project Description: Join …" at bounding box center [504, 282] width 530 height 116
click at [246, 230] on input "checkbox" at bounding box center [245, 229] width 7 height 7
checkbox input "true"
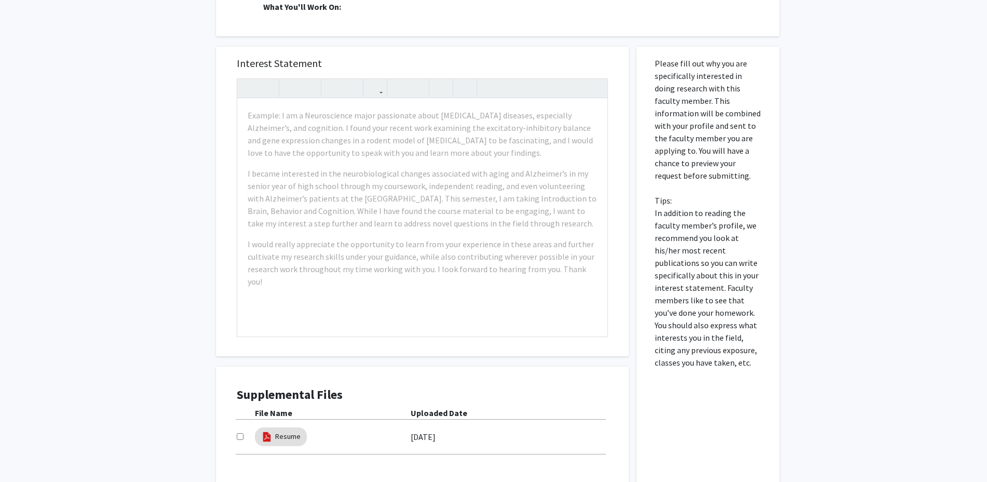
scroll to position [552, 0]
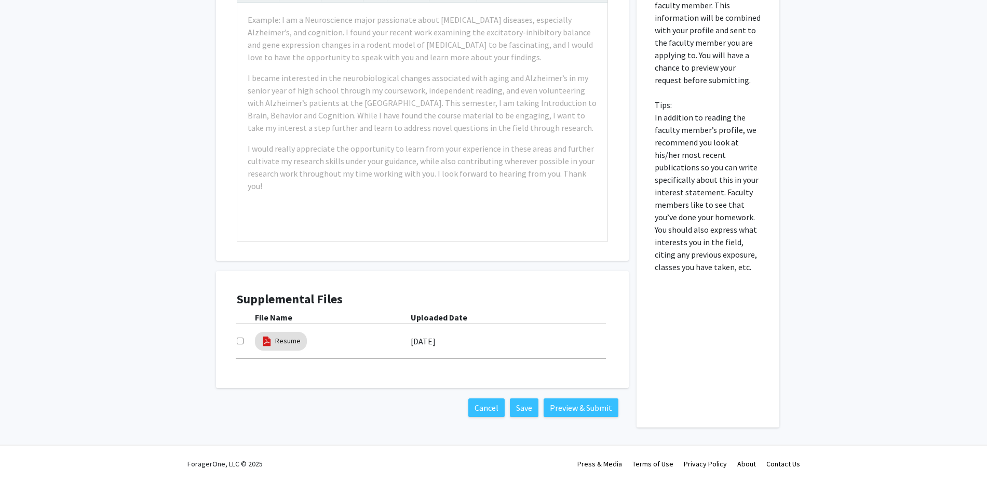
drag, startPoint x: 239, startPoint y: 344, endPoint x: 242, endPoint y: 351, distance: 8.4
click at [241, 348] on div "Resume 09/03/2025" at bounding box center [422, 341] width 371 height 24
click at [236, 341] on div "Supplemental Files File Name Uploaded Date Resume 09/03/2025" at bounding box center [422, 329] width 392 height 96
click at [241, 341] on input "checkbox" at bounding box center [240, 340] width 7 height 7
checkbox input "true"
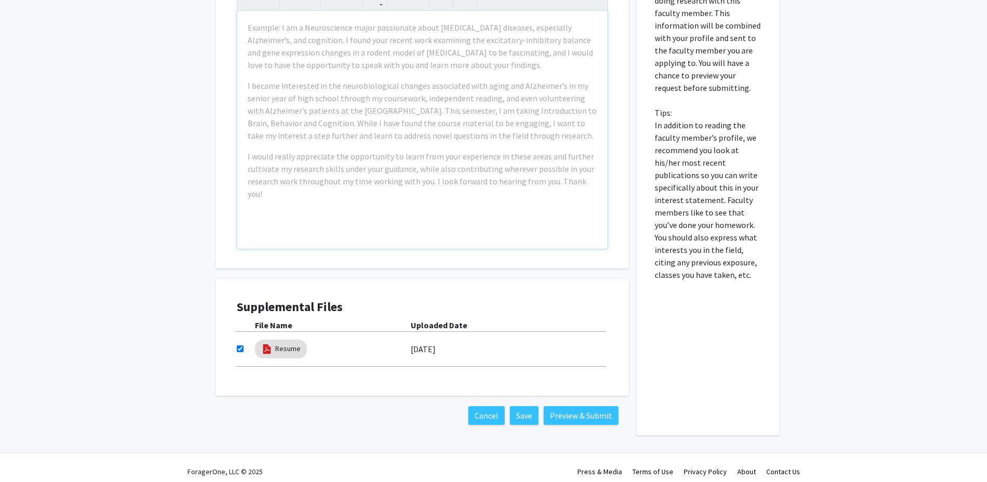
scroll to position [423, 0]
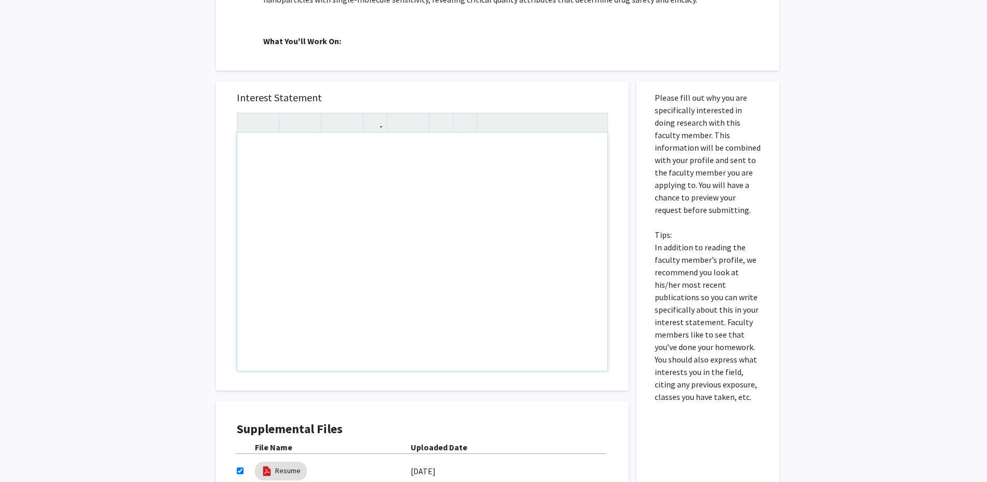
click at [409, 238] on div "Note to users with screen readers: Please press Alt+0 or Option+0 to deactivate…" at bounding box center [422, 252] width 370 height 238
paste div "Note to users with screen readers: Please press Alt+0 or Option+0 to deactivate…"
type textarea "<p>I am writing to express my strong interest in the Research Assistant positio…"
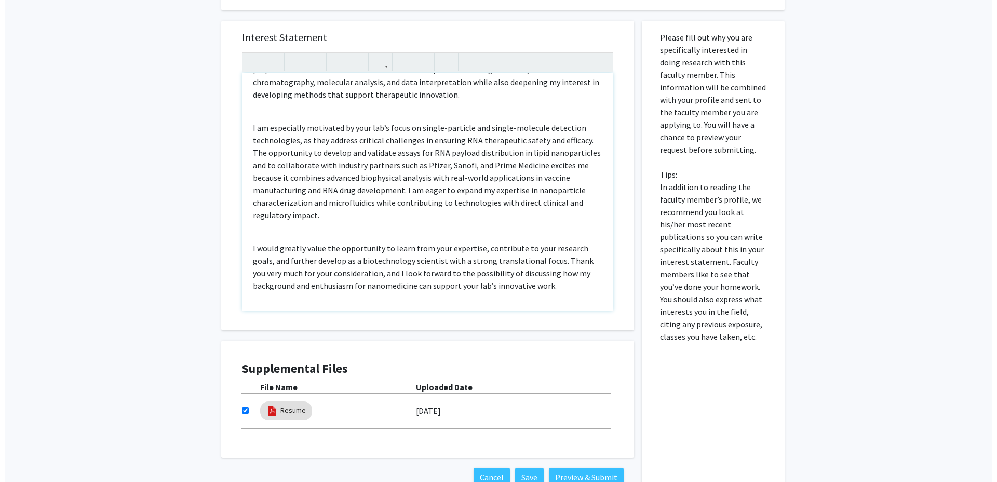
scroll to position [552, 0]
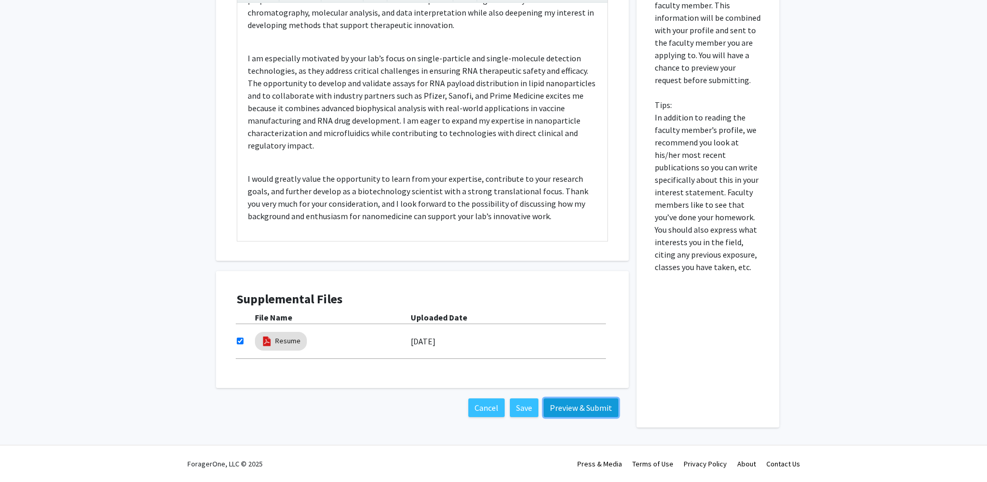
click at [594, 405] on button "Preview & Submit" at bounding box center [581, 407] width 75 height 19
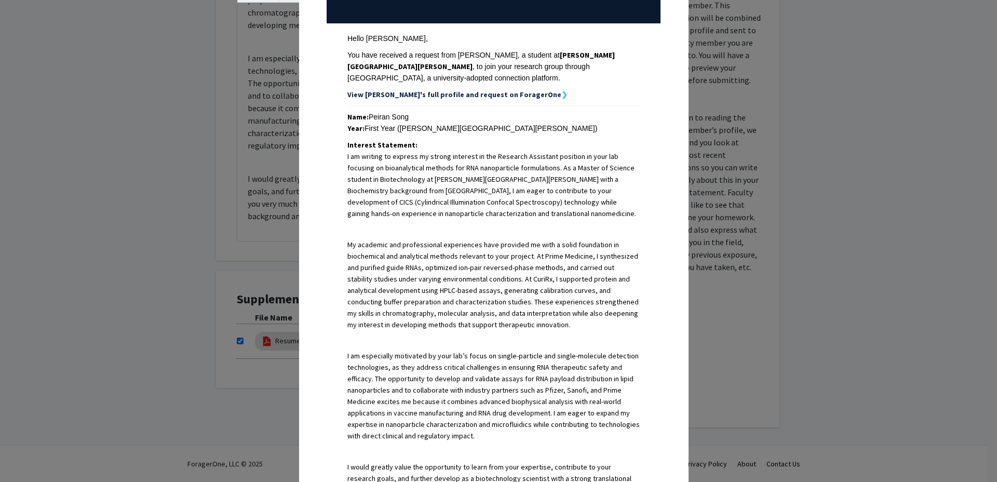
scroll to position [334, 0]
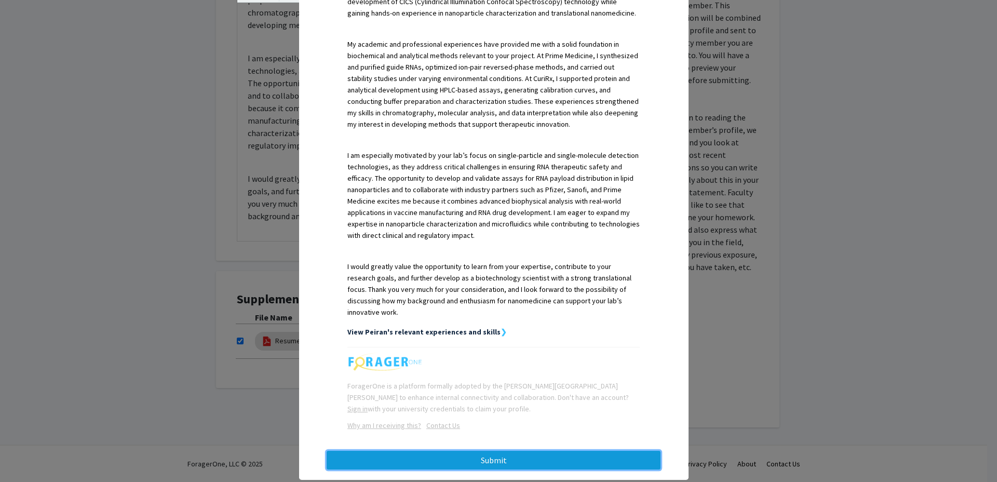
click at [582, 451] on button "Submit" at bounding box center [494, 460] width 334 height 19
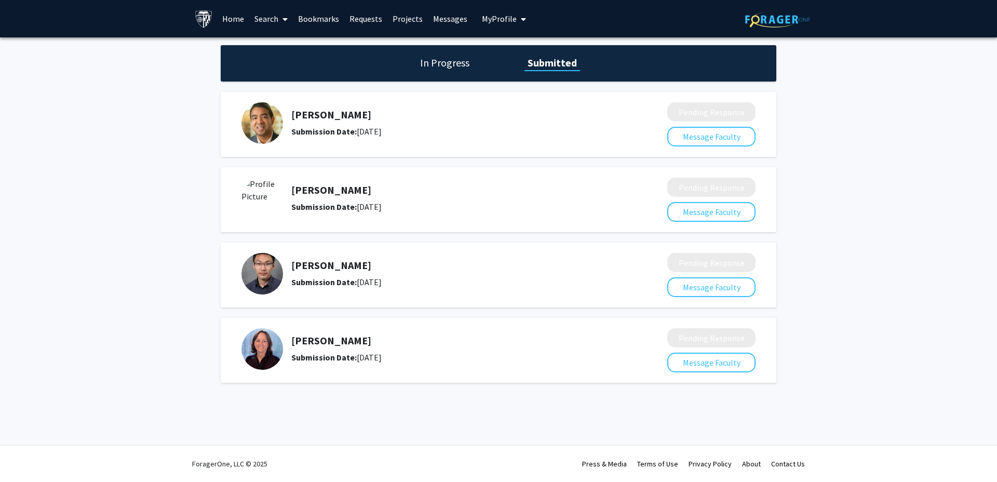
drag, startPoint x: 861, startPoint y: 127, endPoint x: 996, endPoint y: 2, distance: 184.8
click at [861, 127] on div "In Progress Submitted Kunal Parikh Submission Date: September 08, 2025 Pending …" at bounding box center [498, 224] width 997 height 374
